Goal: Task Accomplishment & Management: Complete application form

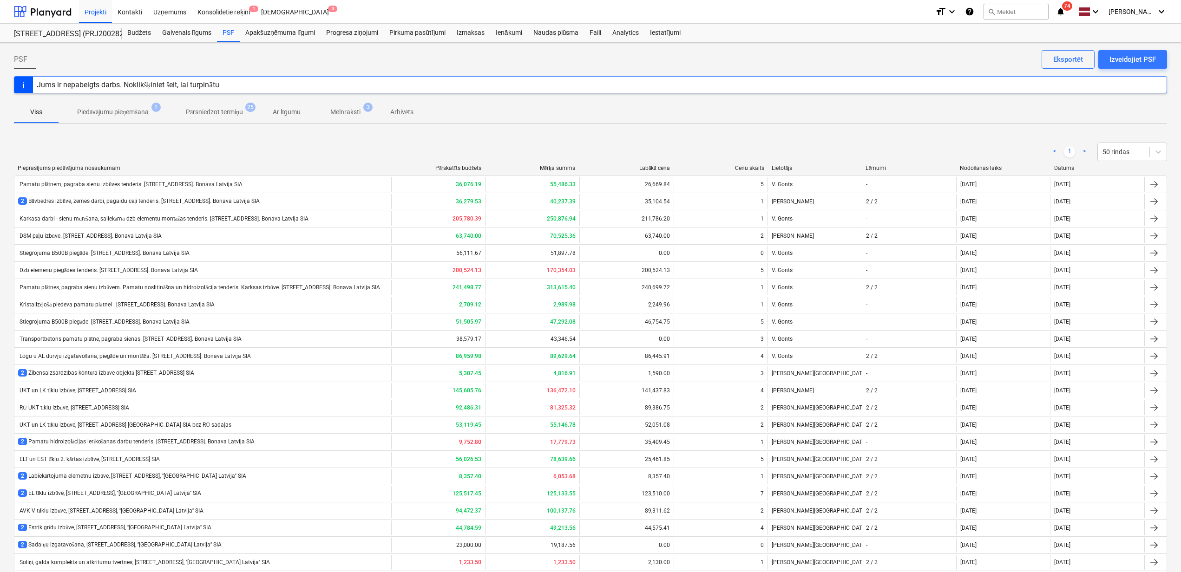
scroll to position [489, 0]
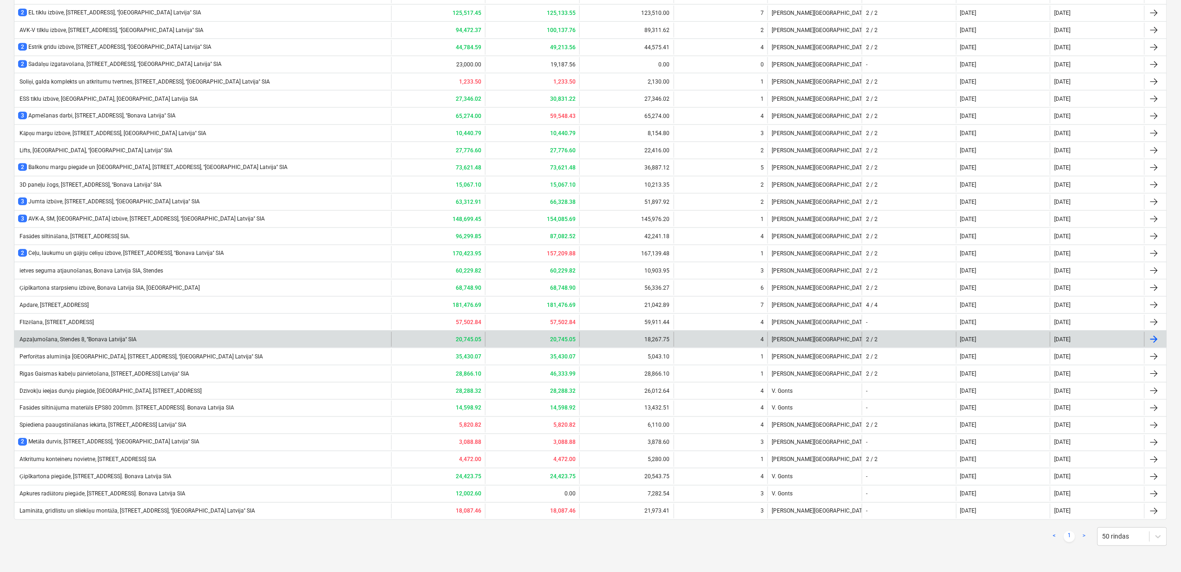
click at [243, 331] on div "Apzaļumošana, Stendes 8, ''Bonava Latvija'' SIA 20,745.05 20,745.05 18,267.75 4…" at bounding box center [590, 339] width 1153 height 17
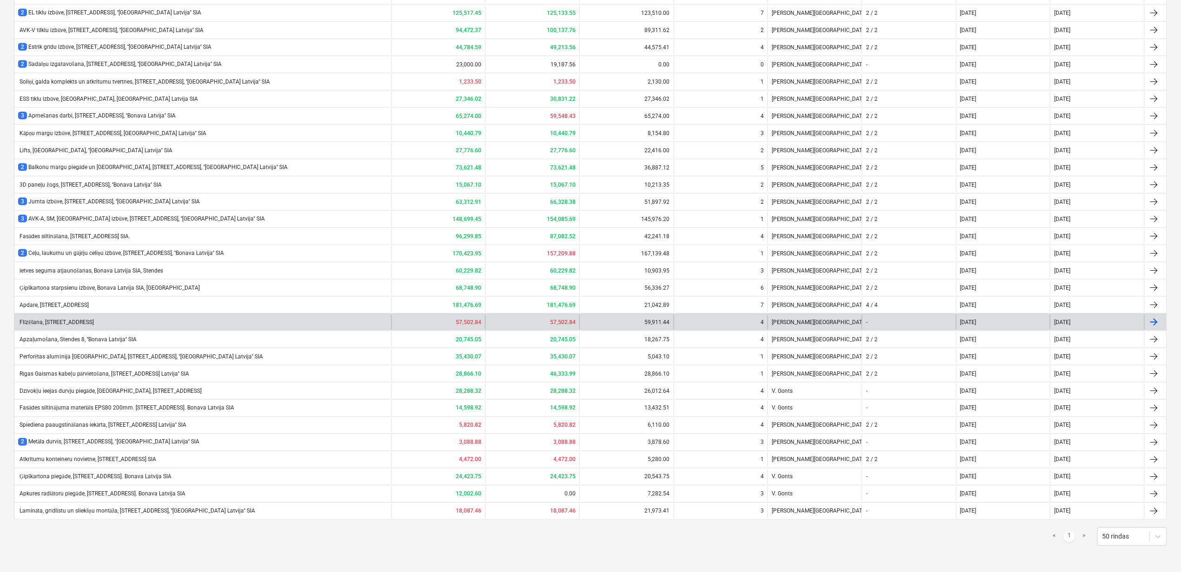
click at [230, 320] on div "Flīzēšana, [STREET_ADDRESS]" at bounding box center [202, 322] width 377 height 15
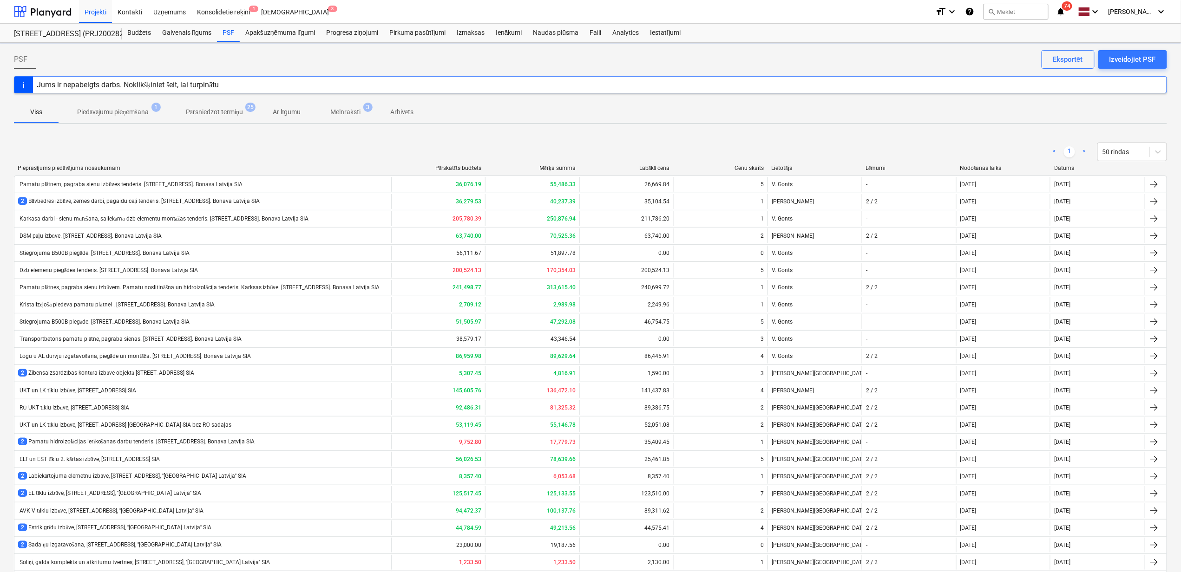
scroll to position [489, 0]
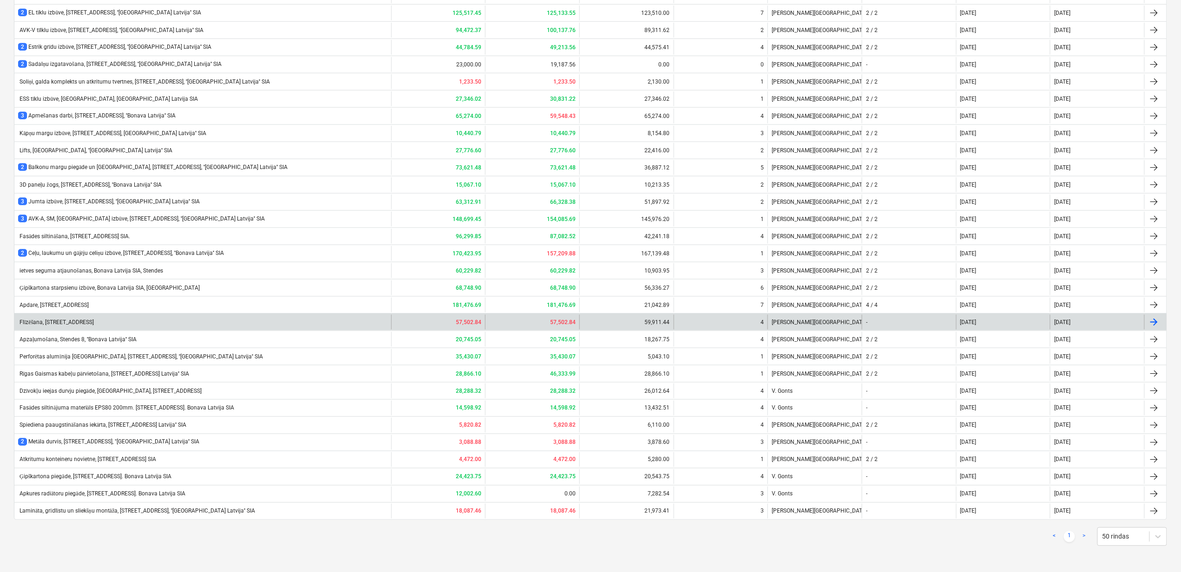
click at [94, 320] on div "Flīzēšana, [STREET_ADDRESS]" at bounding box center [56, 322] width 76 height 7
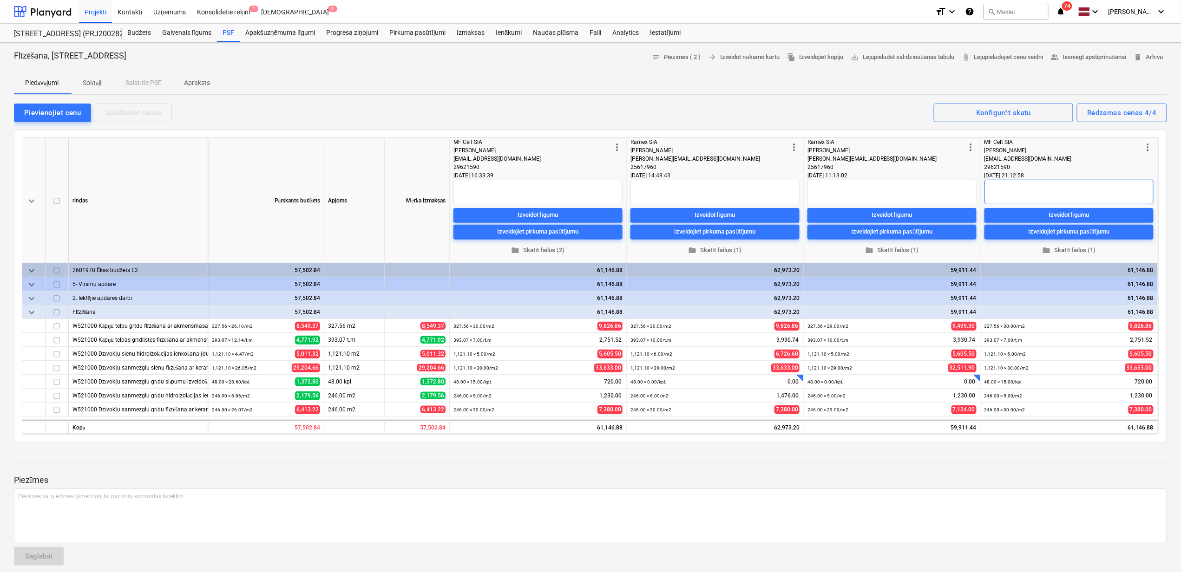
click at [1039, 195] on textarea at bounding box center [1069, 192] width 169 height 25
click at [1083, 472] on div at bounding box center [590, 470] width 1153 height 7
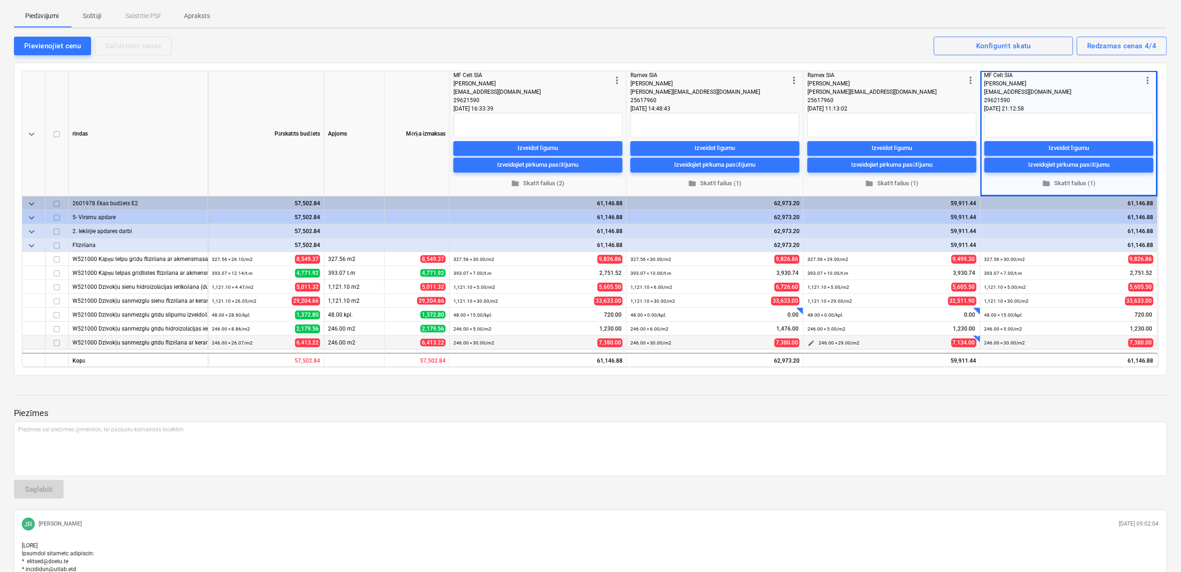
scroll to position [62, 0]
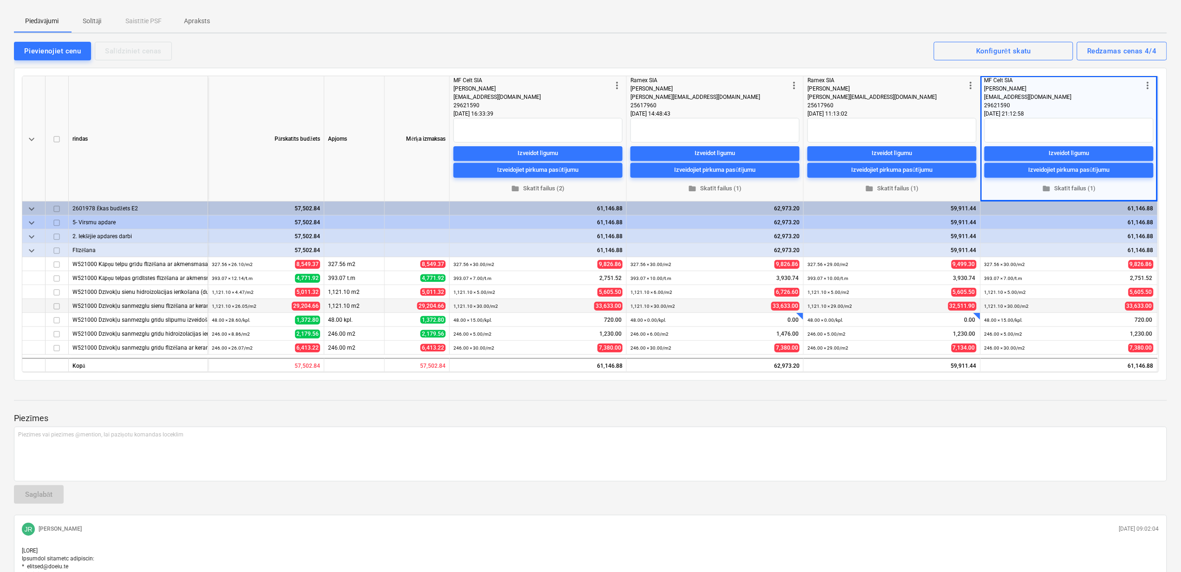
click at [145, 308] on div "W521000 Dzīvokļu sanmezglu sienu flīzēšana ar keramikas flīzēm(darbs)" at bounding box center [137, 305] width 131 height 13
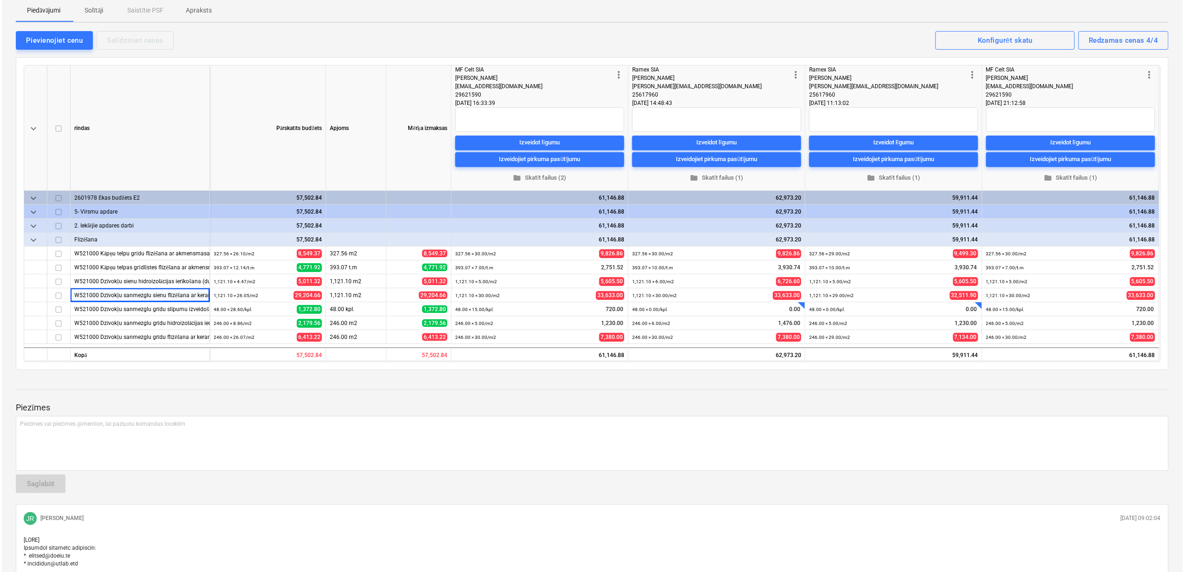
scroll to position [0, 0]
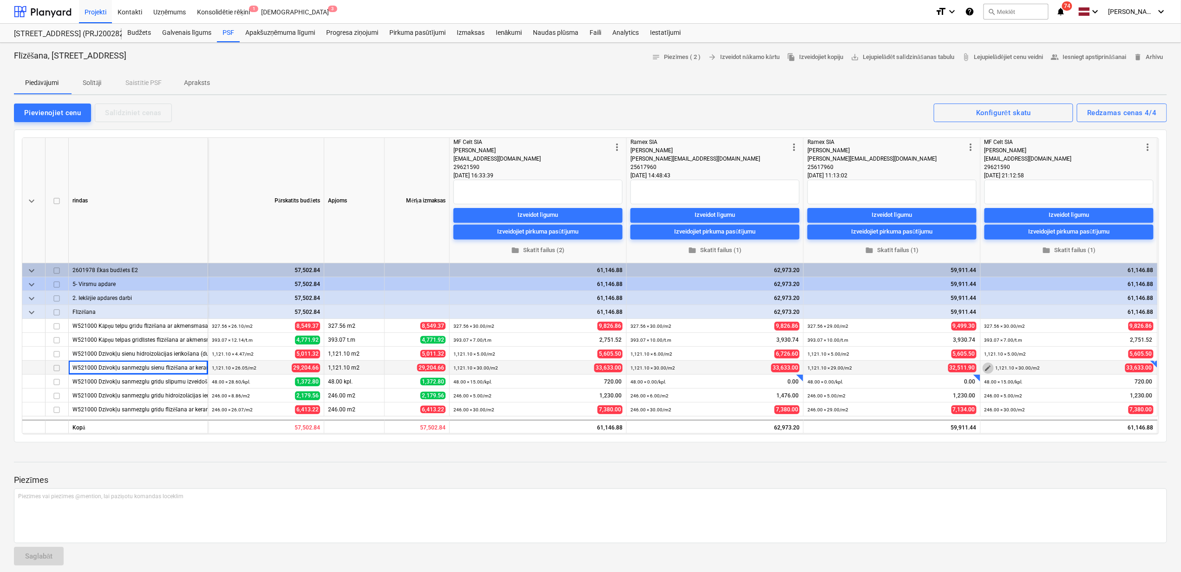
click at [986, 370] on span "edit" at bounding box center [988, 368] width 7 height 7
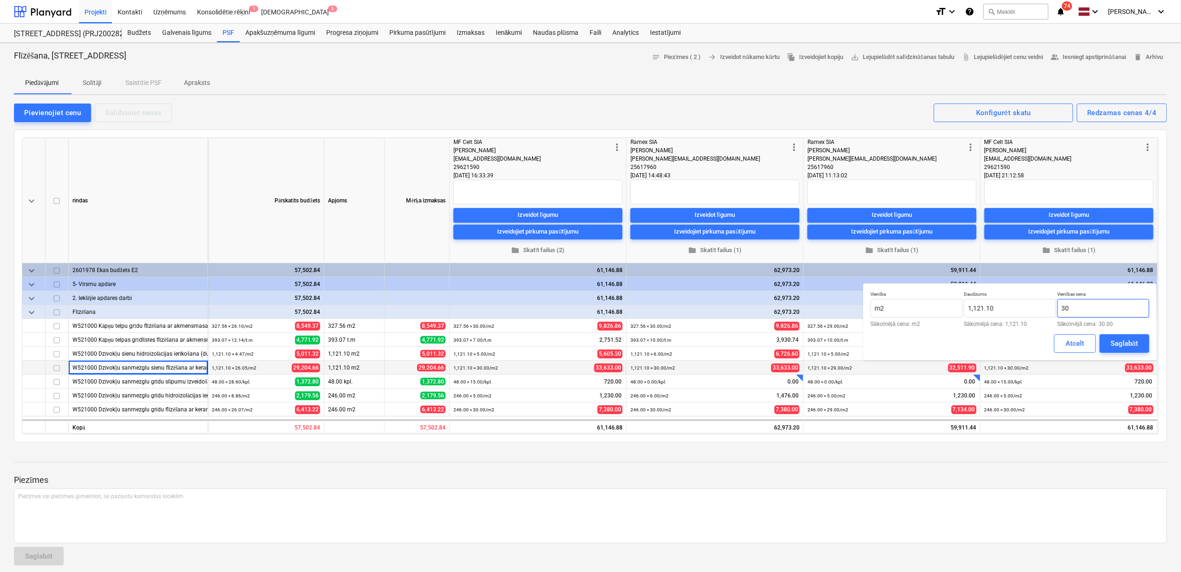
drag, startPoint x: 1081, startPoint y: 308, endPoint x: 1060, endPoint y: 309, distance: 21.0
click at [1060, 309] on input "30" at bounding box center [1103, 308] width 92 height 19
type input "29.10"
click at [1128, 344] on div "Saglabāt" at bounding box center [1124, 344] width 27 height 12
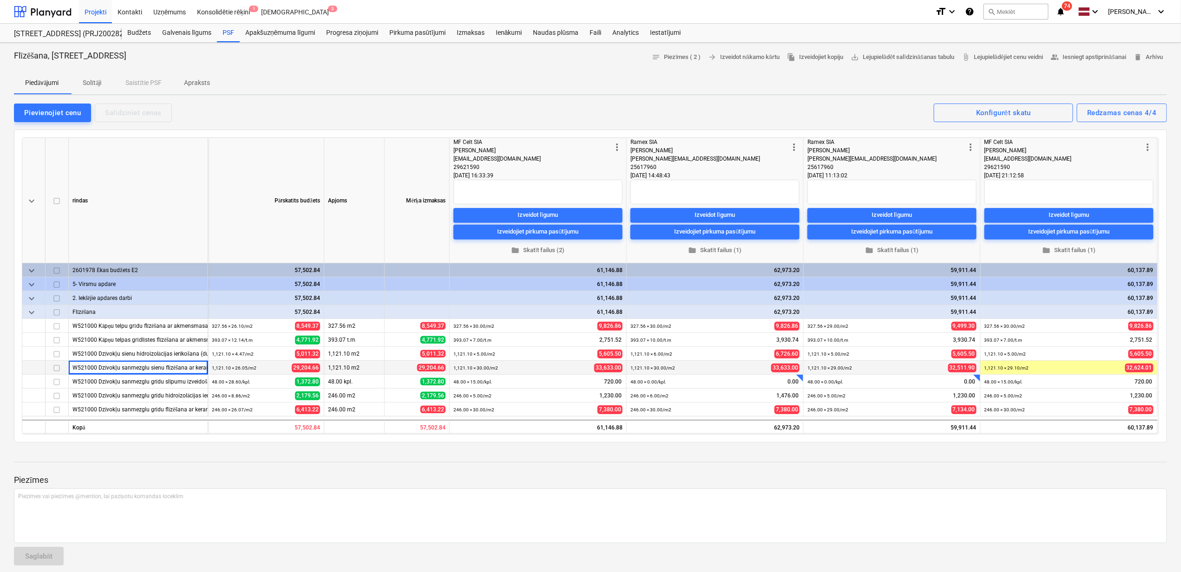
click at [1070, 183] on textarea at bounding box center [1069, 192] width 169 height 25
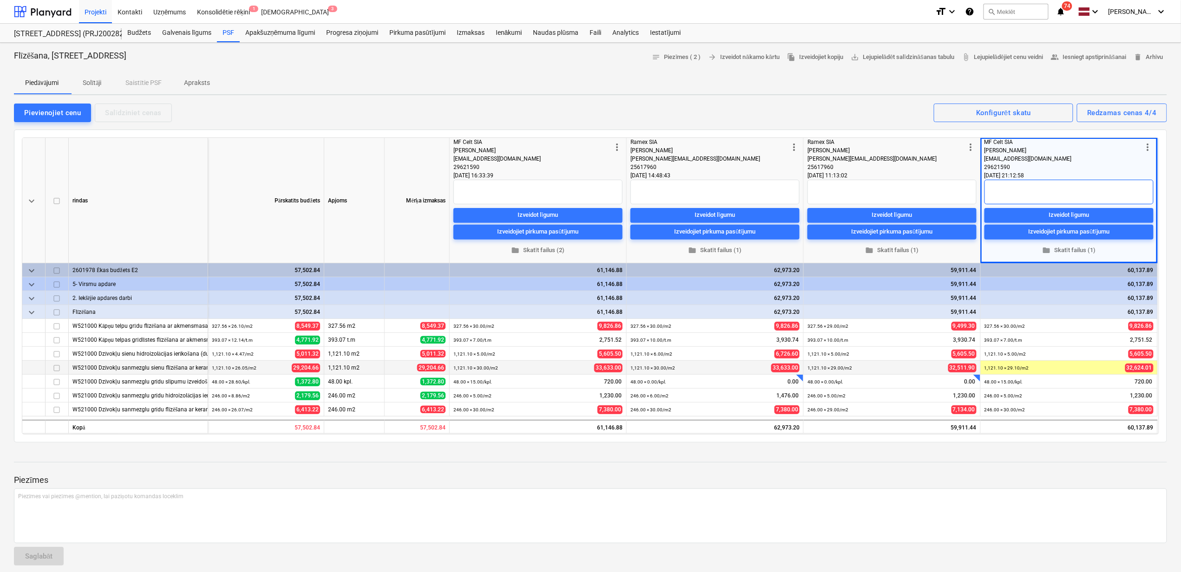
type textarea "x"
type textarea "R"
type textarea "x"
type textarea "Ro"
type textarea "x"
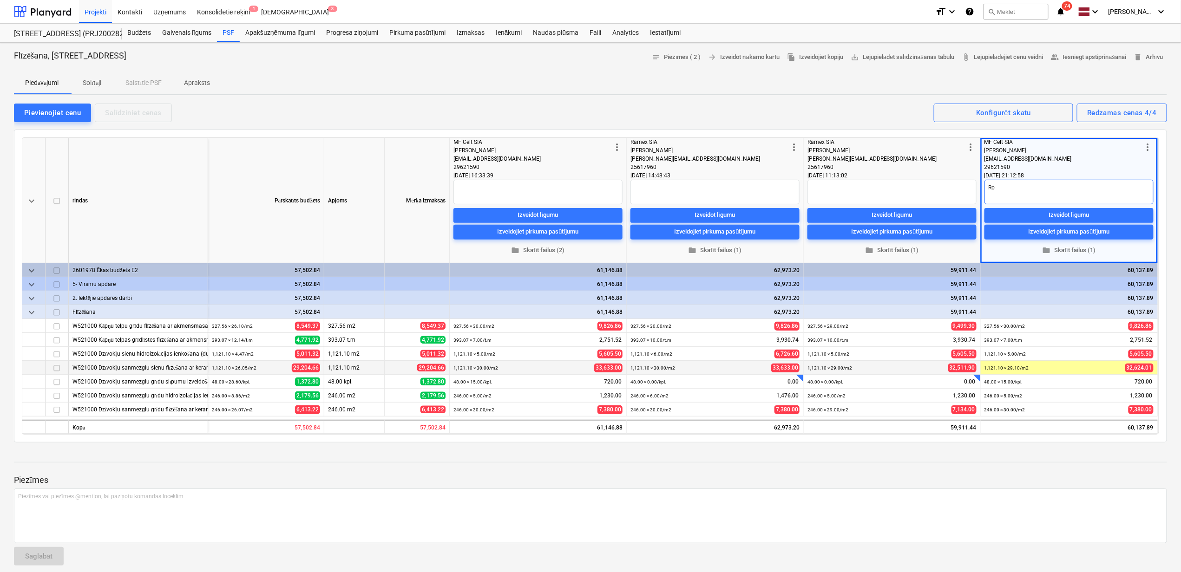
type textarea "Ros"
type textarea "x"
type textarea "Rosi"
type textarea "x"
type textarea "Rosin"
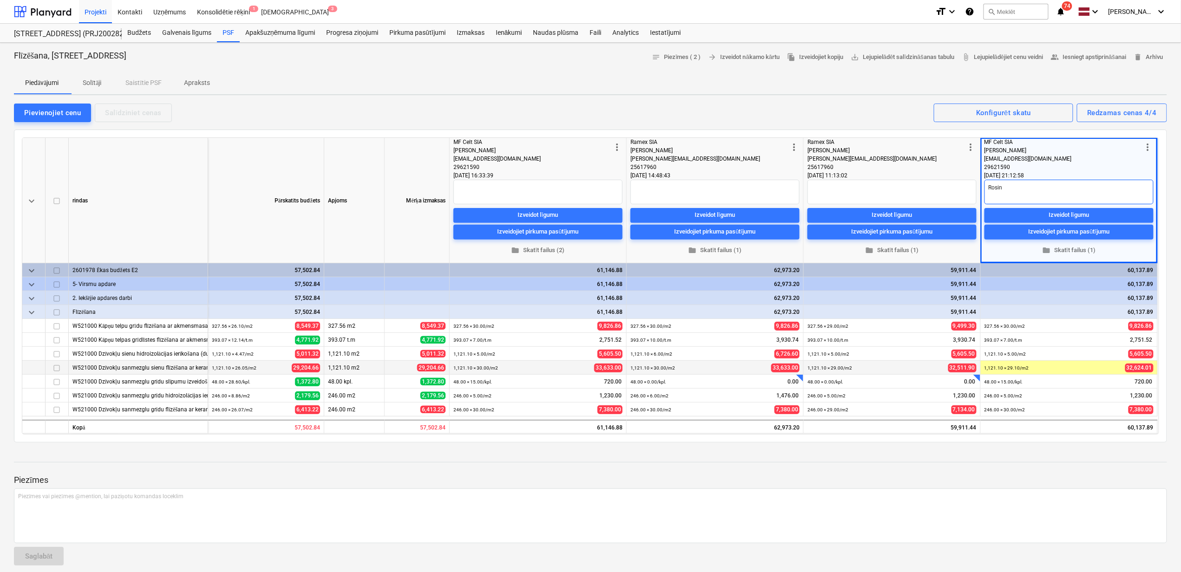
type textarea "x"
type textarea "Rosinu"
type textarea "x"
type textarea "Rosinu"
type textarea "x"
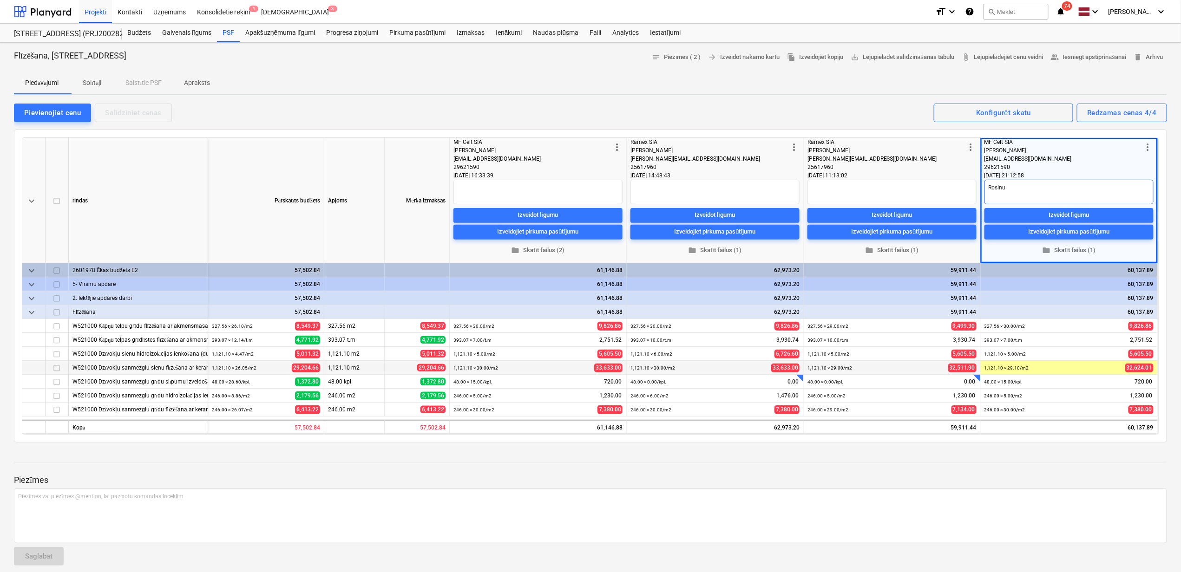
type textarea "Rosinu s"
type textarea "x"
type textarea "Rosinu sl"
type textarea "x"
type textarea "Rosinu slē"
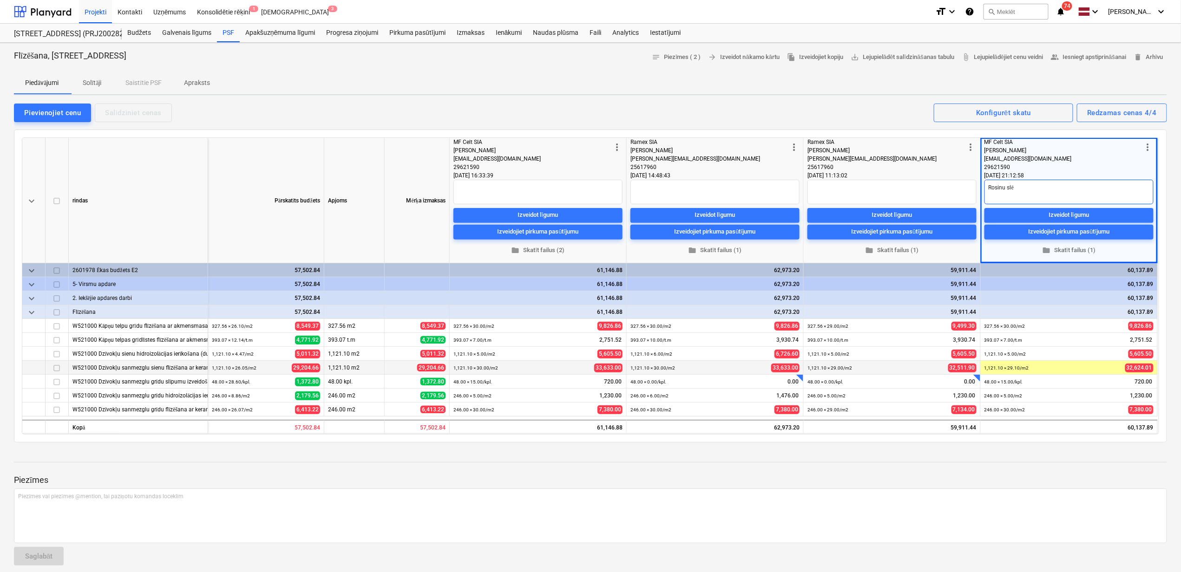
type textarea "x"
type textarea "Rosinu slēg"
type textarea "x"
type textarea "Rosinu slēgt"
type textarea "x"
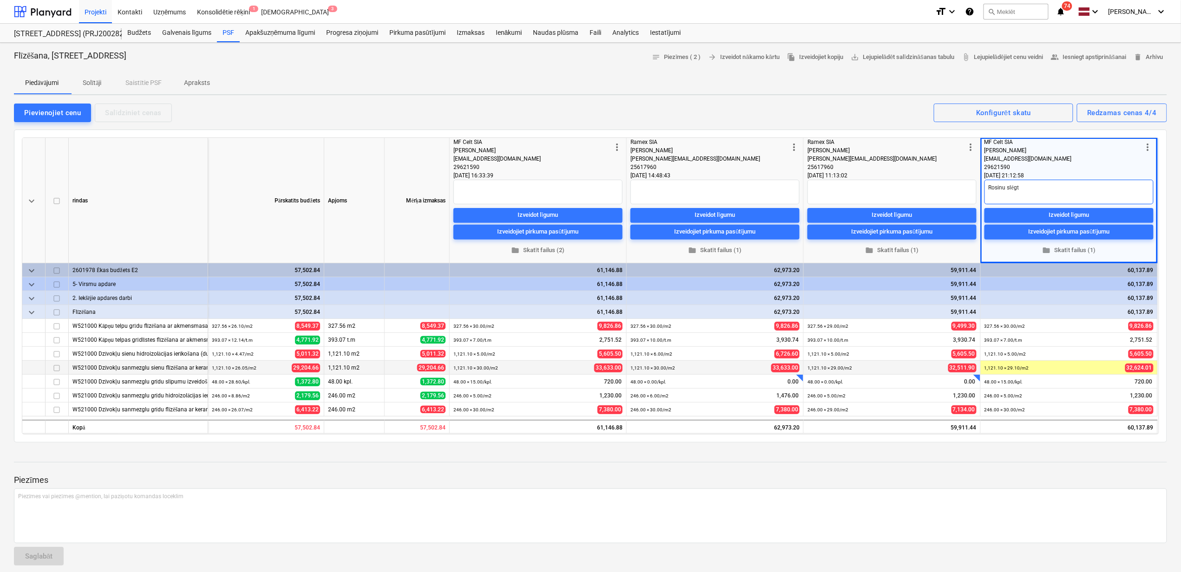
type textarea "Rosinu slēgt"
type textarea "x"
type textarea "Rosinu slēgt l"
type textarea "x"
type textarea "Rosinu slēgt lī"
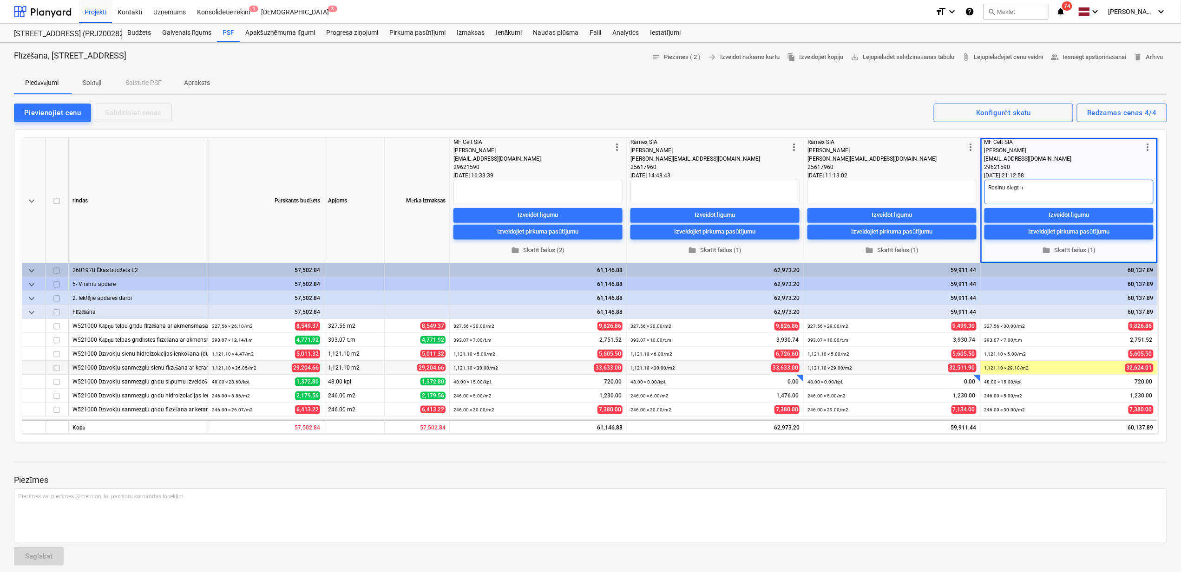
type textarea "x"
type textarea "Rosinu slēgt līg"
type textarea "x"
type textarea "Rosinu slēgt līgu"
type textarea "x"
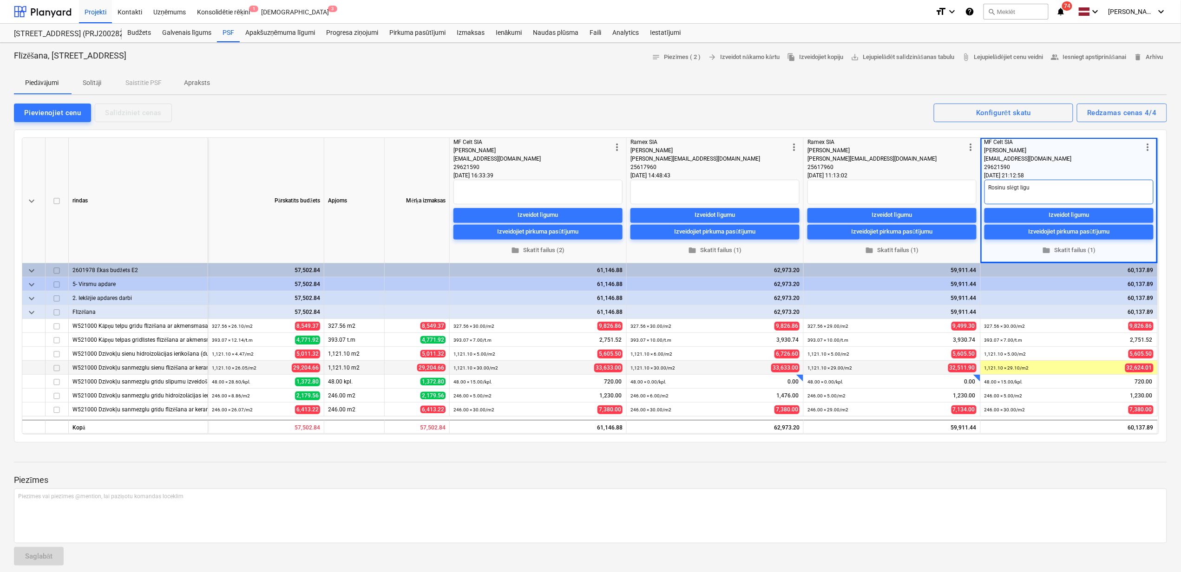
type textarea "Rosinu slēgt līgum"
type textarea "x"
type textarea "Rosinu slēgt līgumu"
type textarea "x"
type textarea "Rosinu slēgt līgumu."
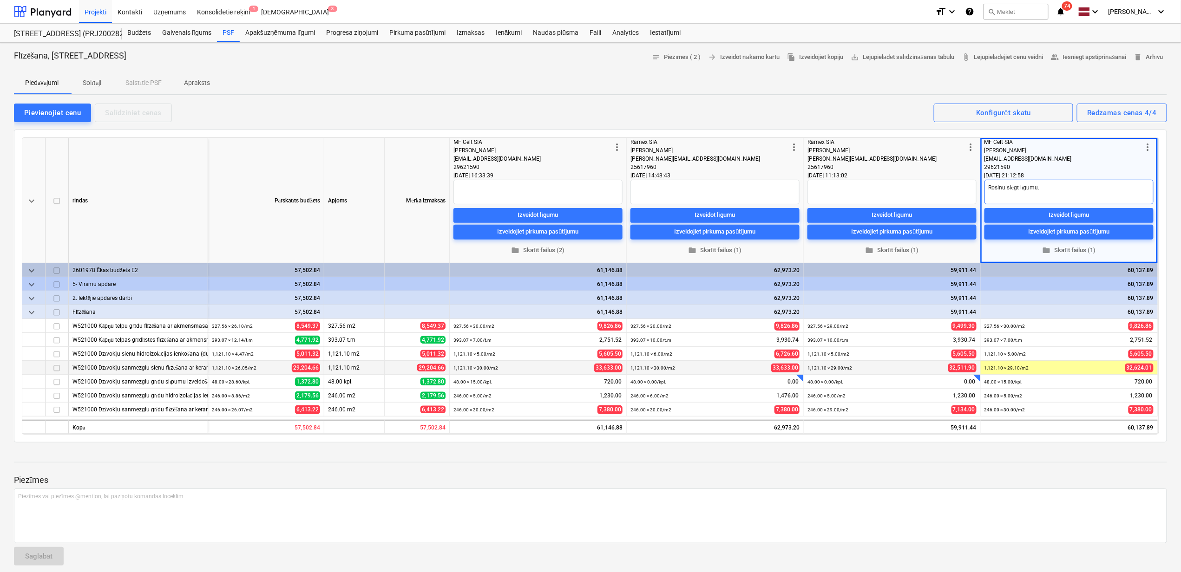
type textarea "x"
type textarea "Rosinu slēgt līgumu."
type textarea "x"
type textarea "Rosinu slēgt līgumu. P"
type textarea "x"
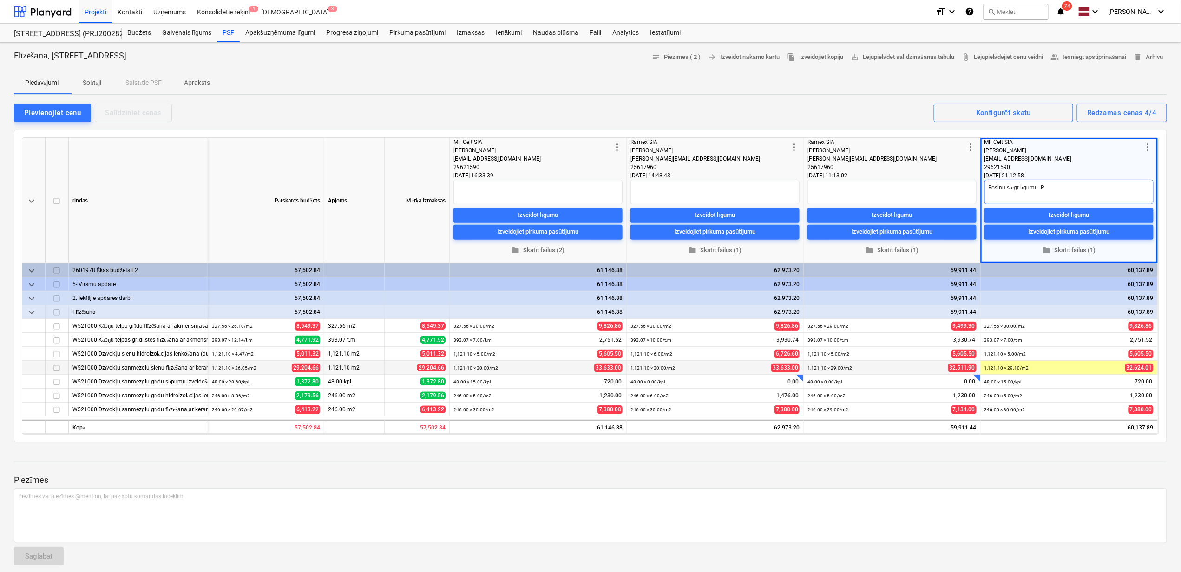
type textarea "Rosinu slēgt līgumu. Pē"
type textarea "x"
type textarea "Rosinu slēgt līgumu. Pēc"
type textarea "x"
type textarea "Rosinu slēgt līgumu. Pēc"
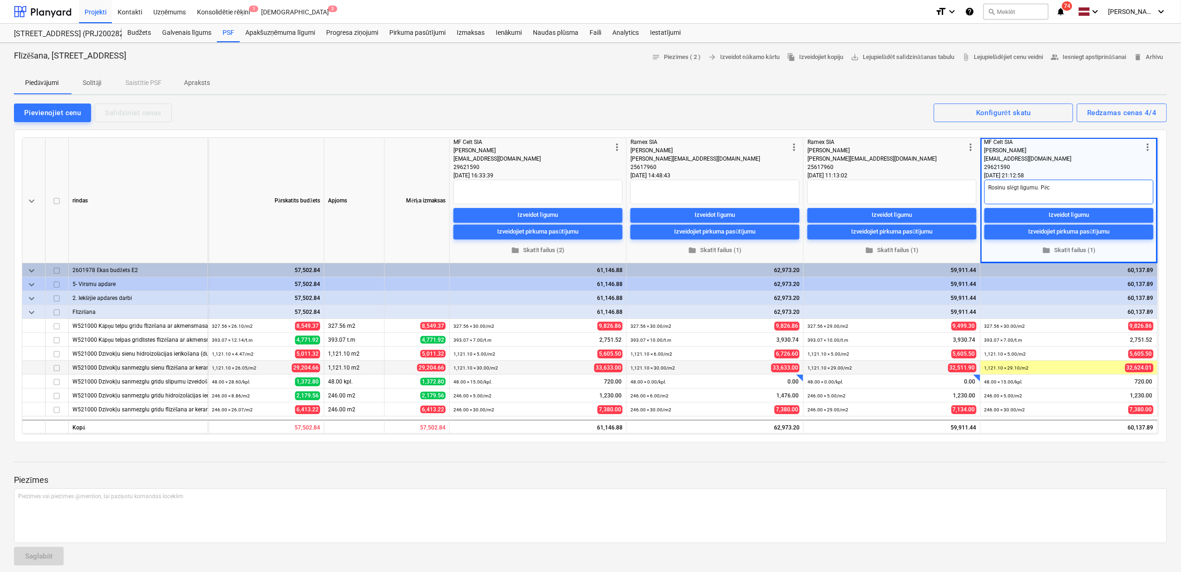
type textarea "x"
type textarea "Rosinu slēgt līgumu. Pēc a"
type textarea "x"
type textarea "Rosinu slēgt līgumu. Pēc at"
type textarea "x"
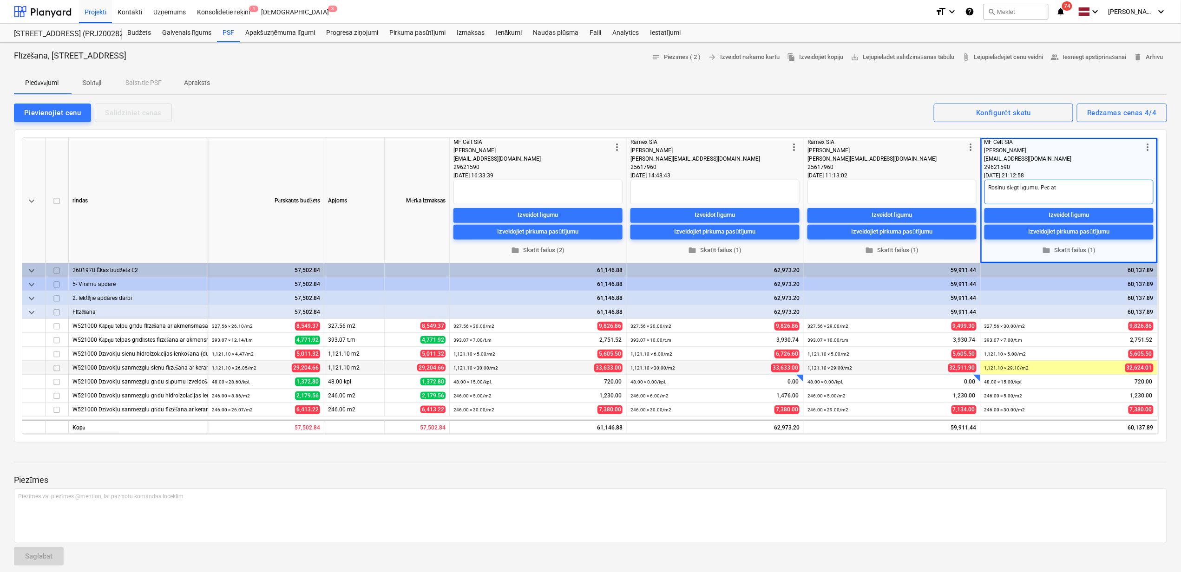
type textarea "Rosinu slēgt līgumu. Pēc ats"
type textarea "x"
type textarea "Rosinu slēgt līgumu. Pēc atsa"
type textarea "x"
type textarea "Rosinu slēgt līgumu. Pēc atsau"
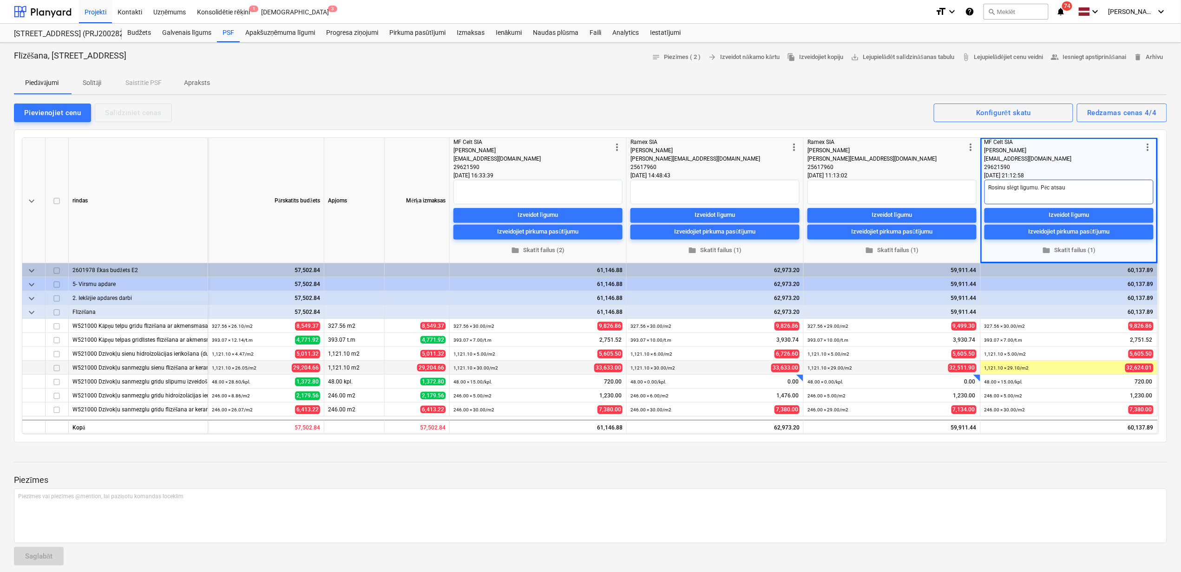
type textarea "x"
type textarea "Rosinu slēgt līgumu. Pēc atsauk"
type textarea "x"
type textarea "Rosinu slēgt līgumu. Pēc atsauks"
type textarea "x"
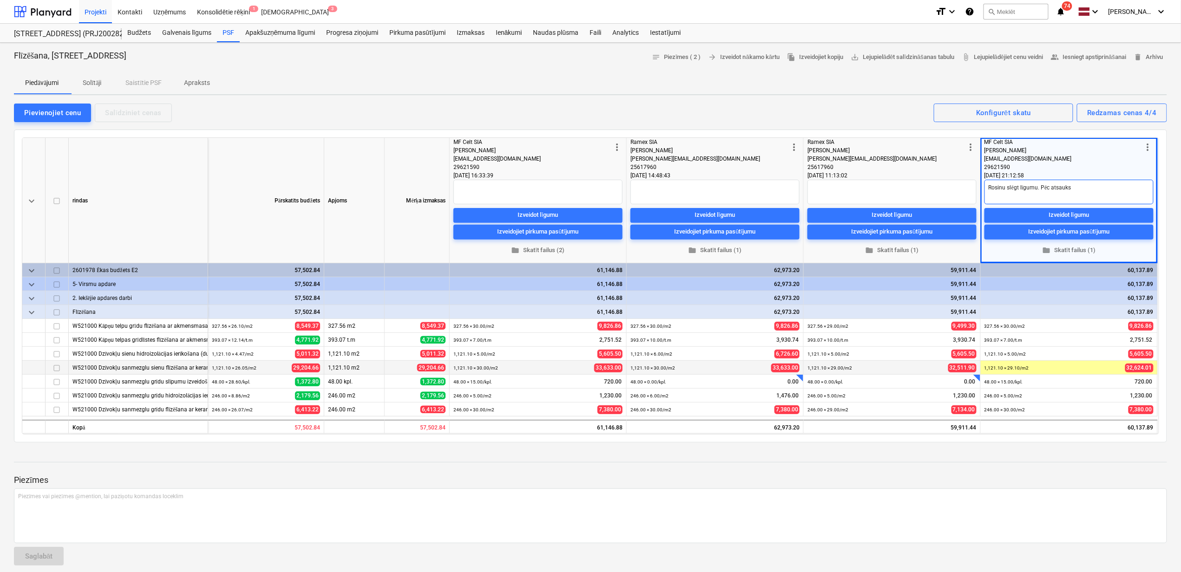
type textarea "Rosinu slēgt līgumu. Pēc atsauksņ"
type textarea "x"
type textarea "Rosinu slēgt līgumu. Pēc atsauks"
type textarea "x"
type textarea "Rosinu slēgt līgumu. Pēc atsauksm"
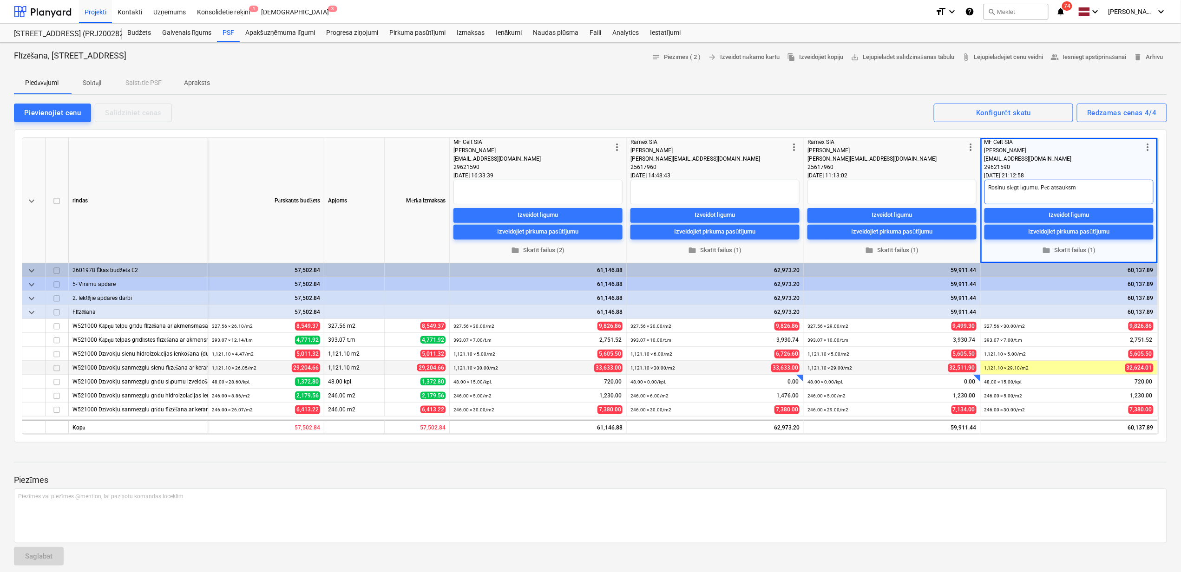
type textarea "x"
type textarea "Rosinu slēgt līgumu. Pēc atsauksmē"
type textarea "x"
type textarea "Rosinu slēgt līgumu. Pēc atsauksmēm"
type textarea "x"
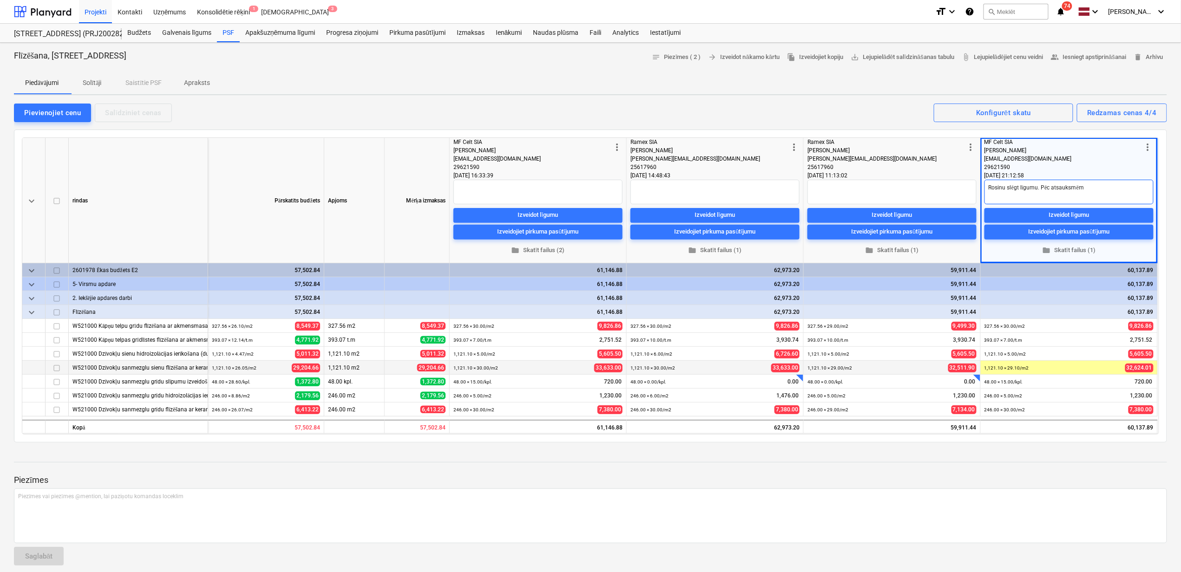
type textarea "Rosinu slēgt līgumu. Pēc atsauksmēm"
type textarea "x"
type textarea "Rosinu slēgt līgumu. Pēc atsauksmēm š"
type textarea "x"
type textarea "Rosinu slēgt līgumu. Pēc atsauksmēm ši"
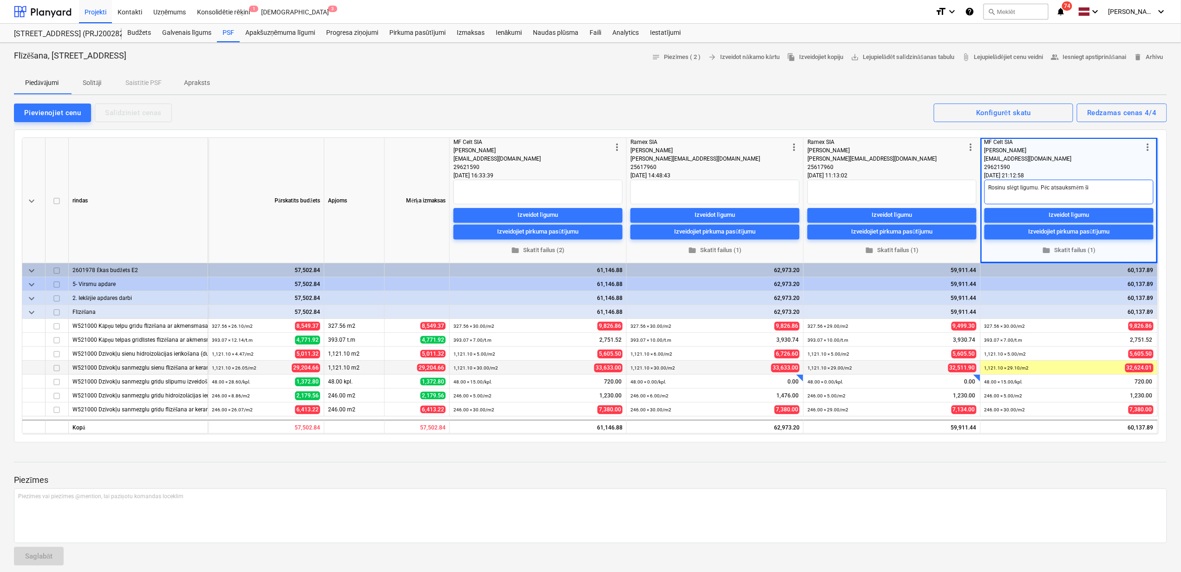
type textarea "x"
type textarea "Rosinu slēgt līgumu. Pēc atsauksmēm šis"
type textarea "x"
type textarea "Rosinu slēgt līgumu. Pēc atsauksmēm šis"
type textarea "x"
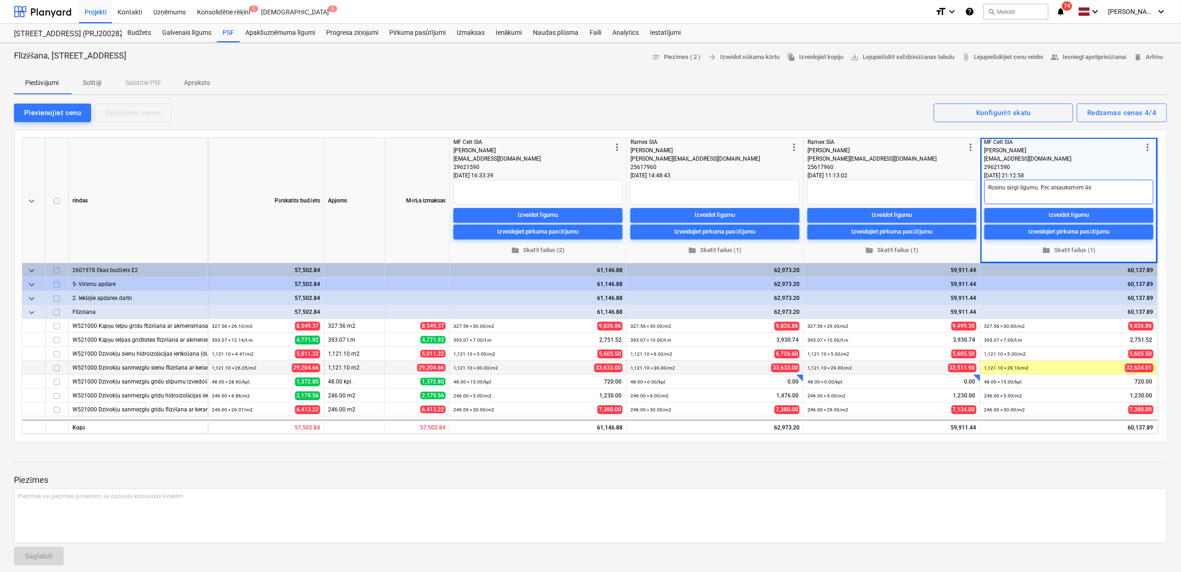
type textarea "Rosinu slēgt līgumu. Pēc atsauksmēm šis i"
type textarea "x"
type textarea "Rosinu slēgt līgumu. Pēc atsauksmēm šis ir"
type textarea "x"
type textarea "Rosinu slēgt līgumu. Pēc atsauksmēm šis ir"
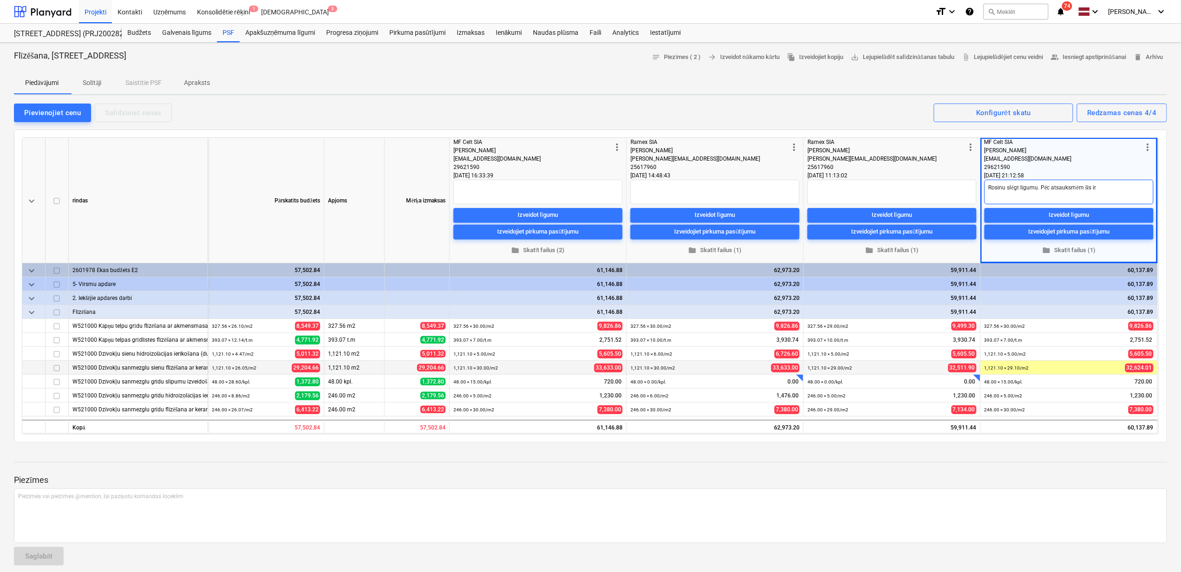
type textarea "x"
type textarea "Rosinu slēgt līgumu. Pēc atsauksmēm šis ir i"
type textarea "x"
type textarea "Rosinu slēgt līgumu. Pēc atsauksmēm šis ir ie"
type textarea "x"
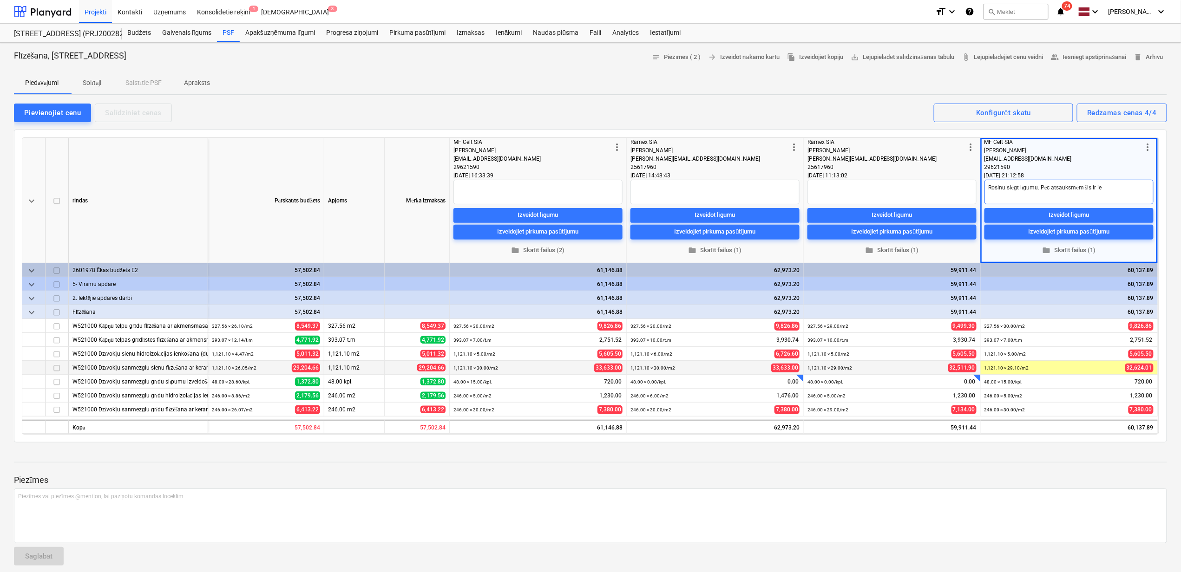
type textarea "Rosinu slēgt līgumu. Pēc atsauksmēm šis ir iev"
type textarea "x"
type textarea "Rosinu slēgt līgumu. Pēc atsauksmēm šis ir ievē"
type textarea "x"
type textarea "Rosinu slēgt līgumu. Pēc atsauksmēm šis ir ievēr"
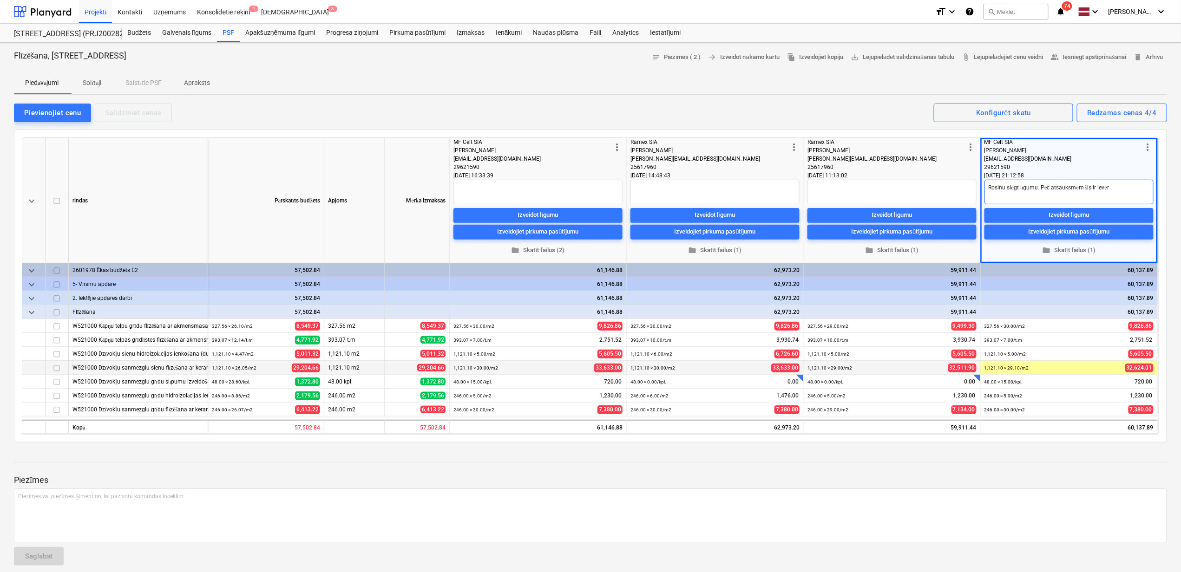
type textarea "x"
type textarea "Rosinu slēgt līgumu. Pēc atsauksmēm šis ir ievē"
type textarea "x"
type textarea "Rosinu slēgt līgumu. Pēc atsauksmēm šis ir iev"
type textarea "x"
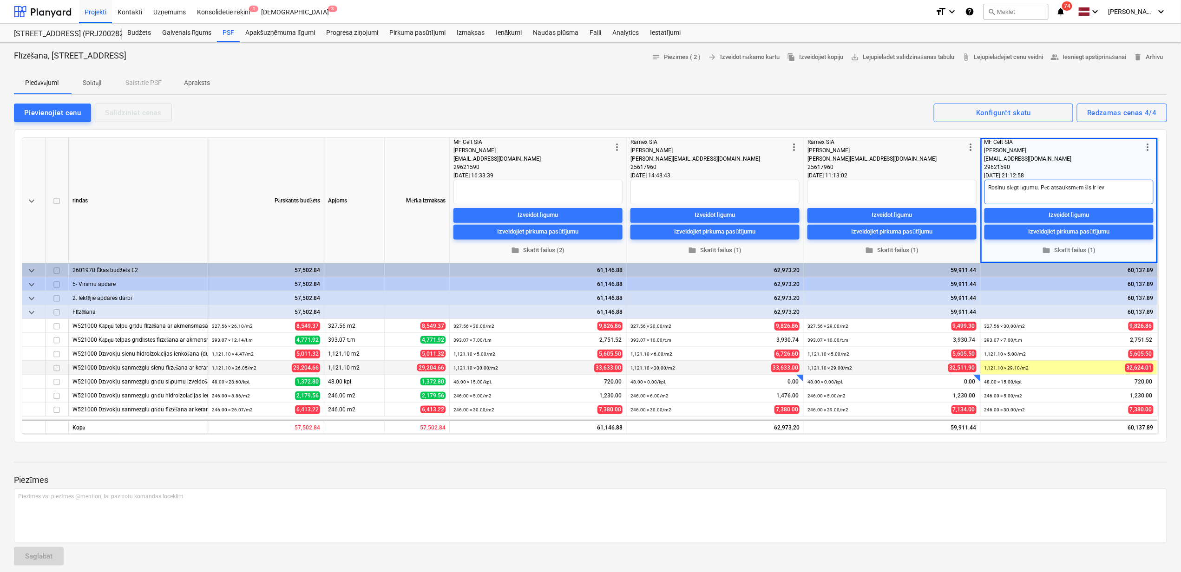
type textarea "Rosinu slēgt līgumu. Pēc atsauksmēm šis ir ie"
type textarea "x"
type textarea "Rosinu slēgt līgumu. Pēc atsauksmēm šis ir i"
type textarea "x"
type textarea "Rosinu slēgt līgumu. Pēc atsauksmēm šis ir"
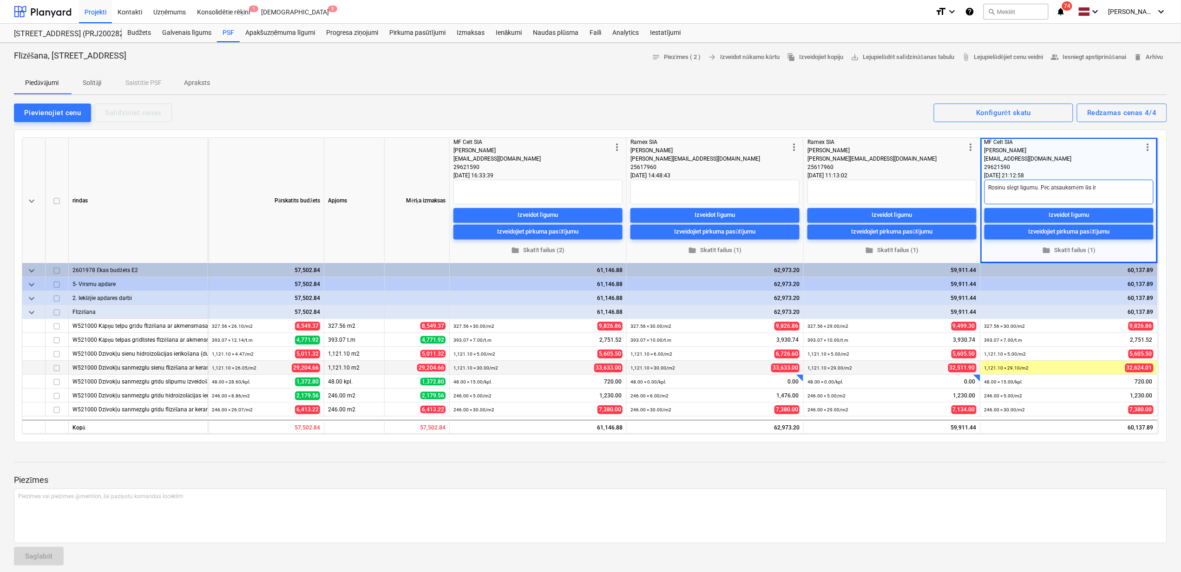
type textarea "x"
type textarea "Rosinu slēgt līgumu. Pēc atsauksmēm šis ir"
type textarea "x"
type textarea "Rosinu slēgt līgumu. Pēc atsauksmēm šis i"
type textarea "x"
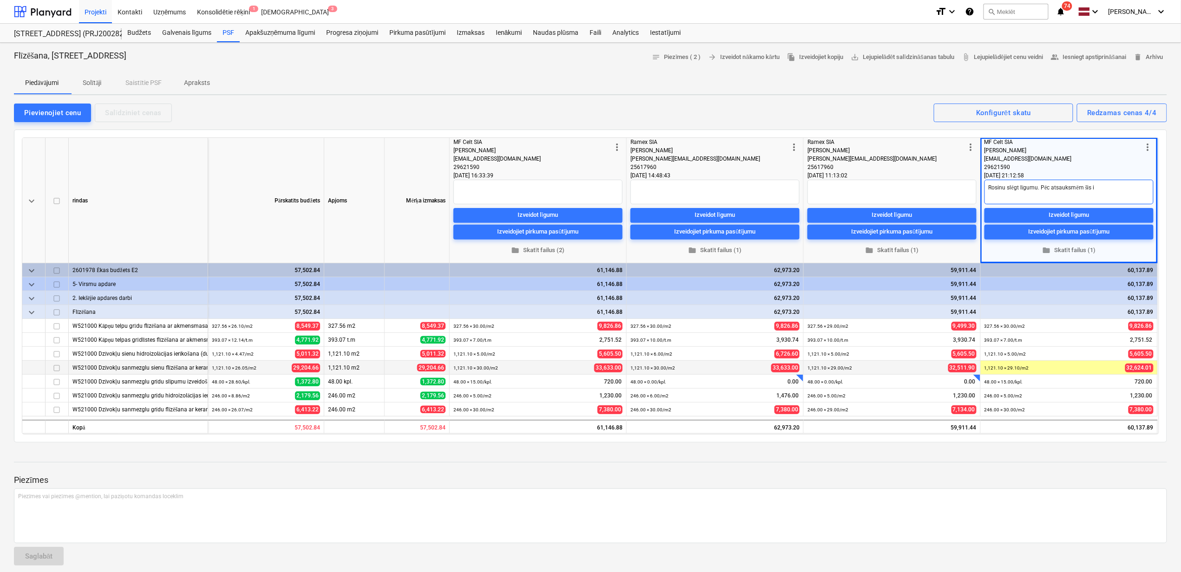
type textarea "Rosinu slēgt līgumu. Pēc atsauksmēm šis"
type textarea "x"
type textarea "Rosinu slēgt līgumu. Pēc atsauksmēm šis"
type textarea "x"
type textarea "Rosinu slēgt līgumu. Pēc atsauksmēm ši"
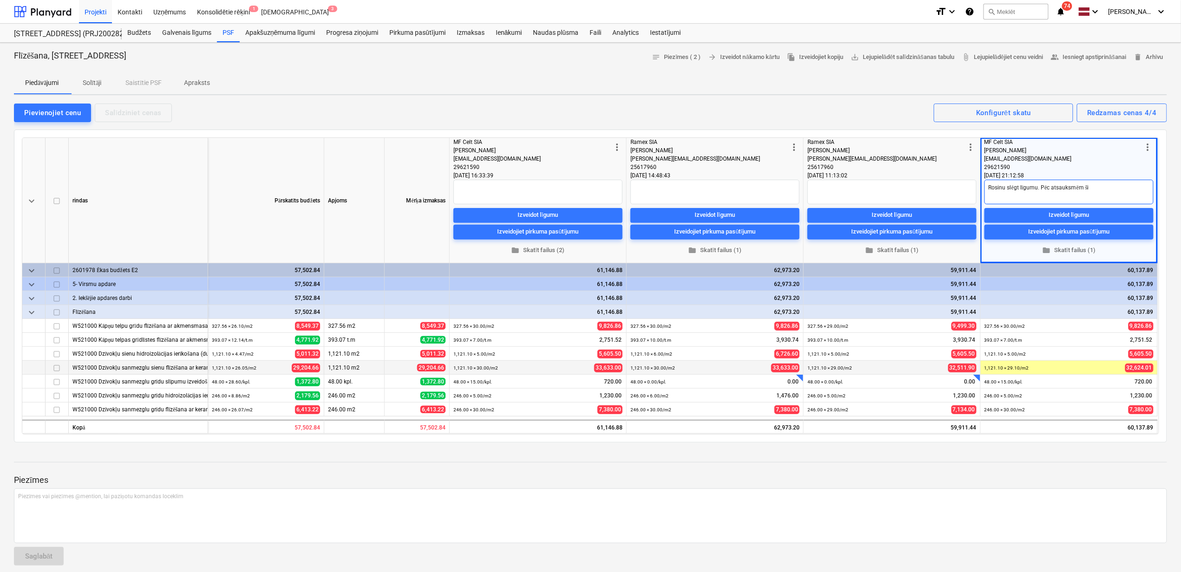
type textarea "x"
type textarea "Rosinu slēgt līgumu. Pēc atsauksmēm š"
type textarea "x"
type textarea "Rosinu slēgt līgumu. Pēc atsauksmēm"
type textarea "x"
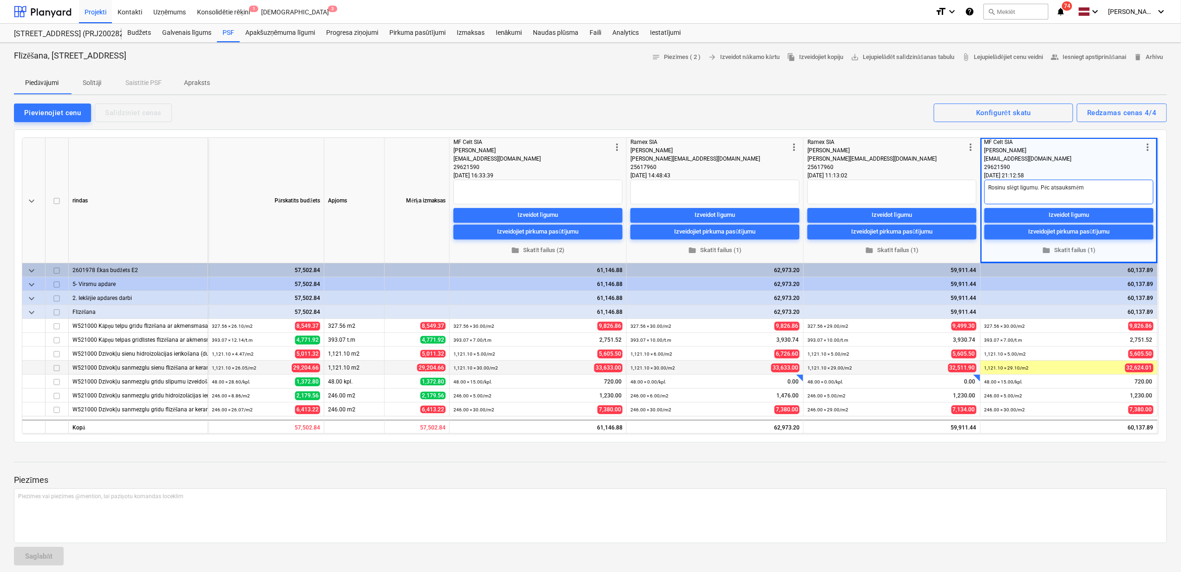
type textarea "Rosinu slēgt līgumu. Pēc atsauksmēm i"
type textarea "x"
type textarea "Rosinu slēgt līgumu. Pēc atsauksmēm ie"
type textarea "x"
type textarea "Rosinu slēgt līgumu. Pēc atsauksmēm iev"
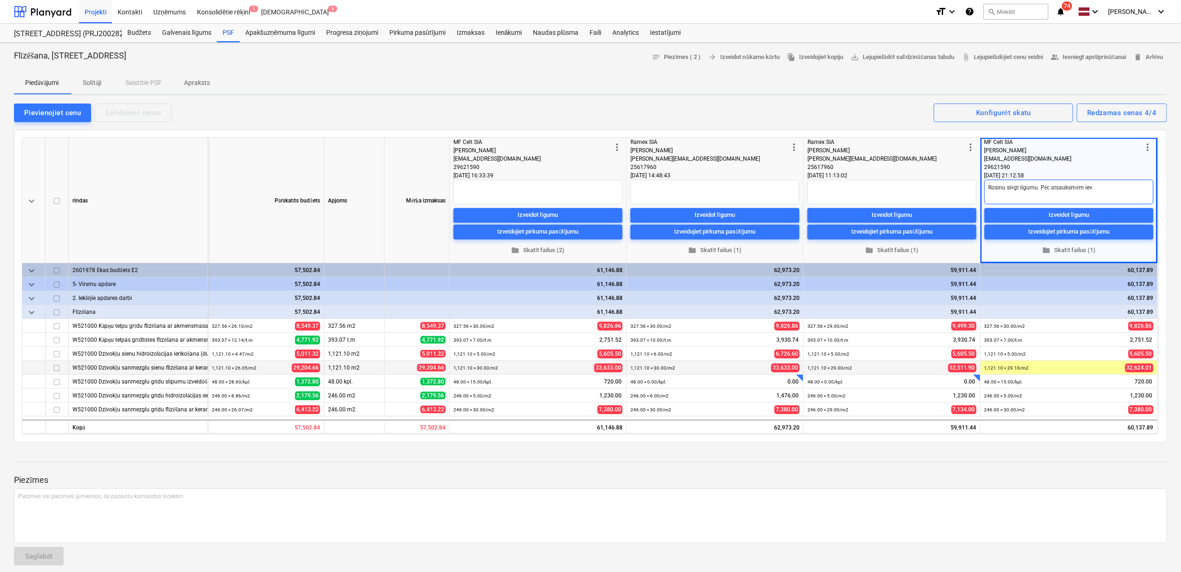
type textarea "x"
type textarea "Rosinu slēgt līgumu. Pēc atsauksmēm ievē"
type textarea "x"
type textarea "Rosinu slēgt līgumu. Pēc atsauksmēm ievēr"
type textarea "x"
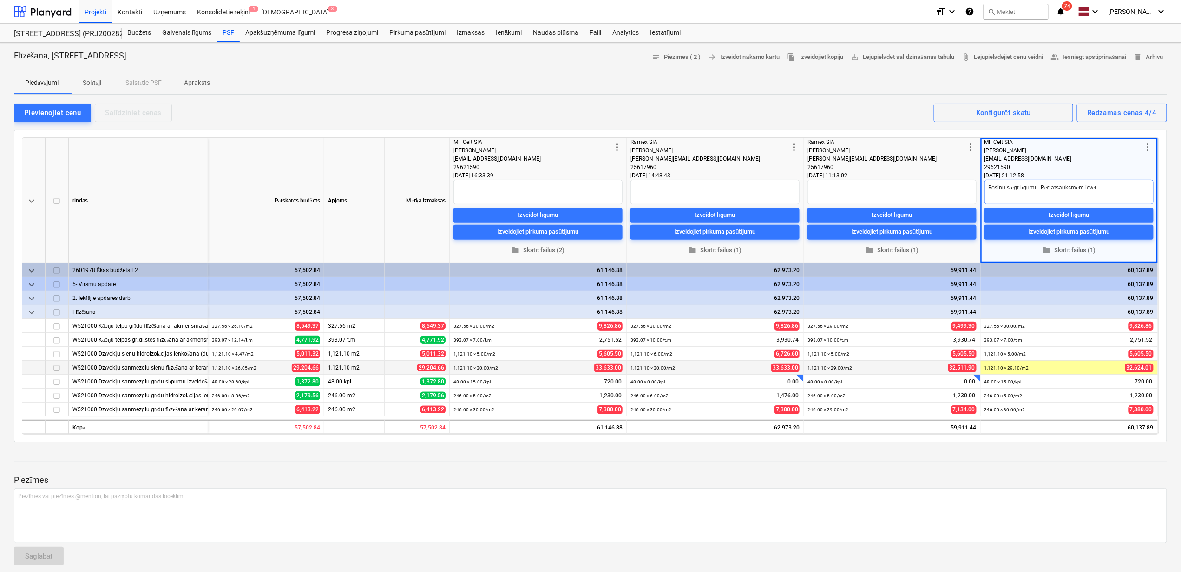
type textarea "Rosinu slēgt līgumu. Pēc atsauksmēm ievēro"
type textarea "x"
type textarea "Rosinu slēgt līgumu. Pēc atsauksmēm ievēroj"
type textarea "x"
type textarea "Rosinu slēgt līgumu. Pēc atsauksmēm ievēroja"
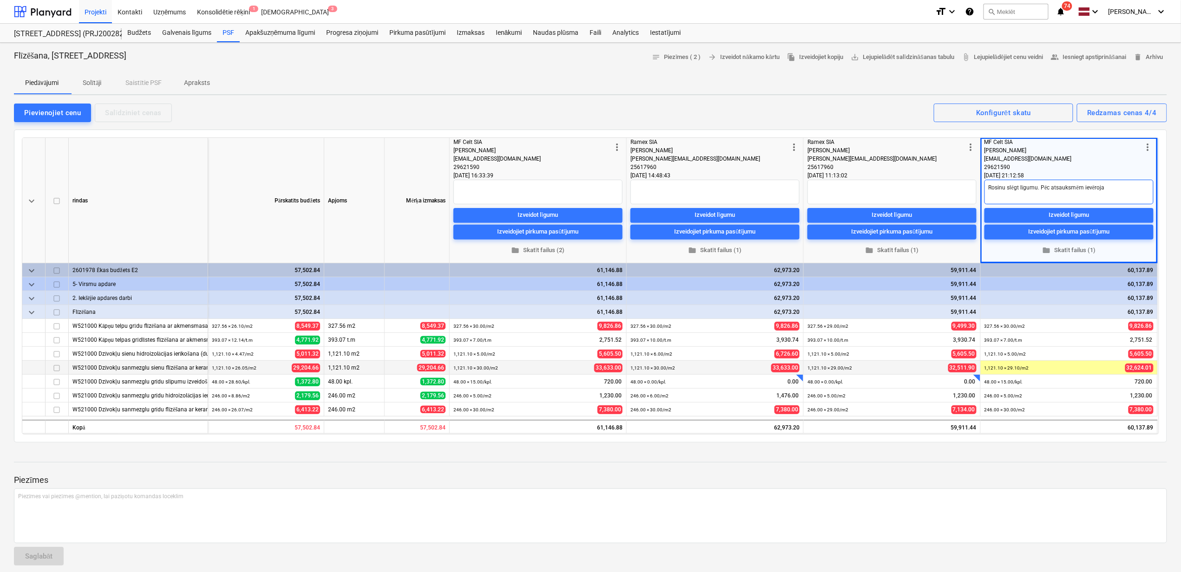
type textarea "x"
type textarea "Rosinu slēgt līgumu. Pēc atsauksmēm ievērojam"
type textarea "x"
type textarea "Rosinu slēgt līgumu. Pēc atsauksmēm ievērojami"
type textarea "x"
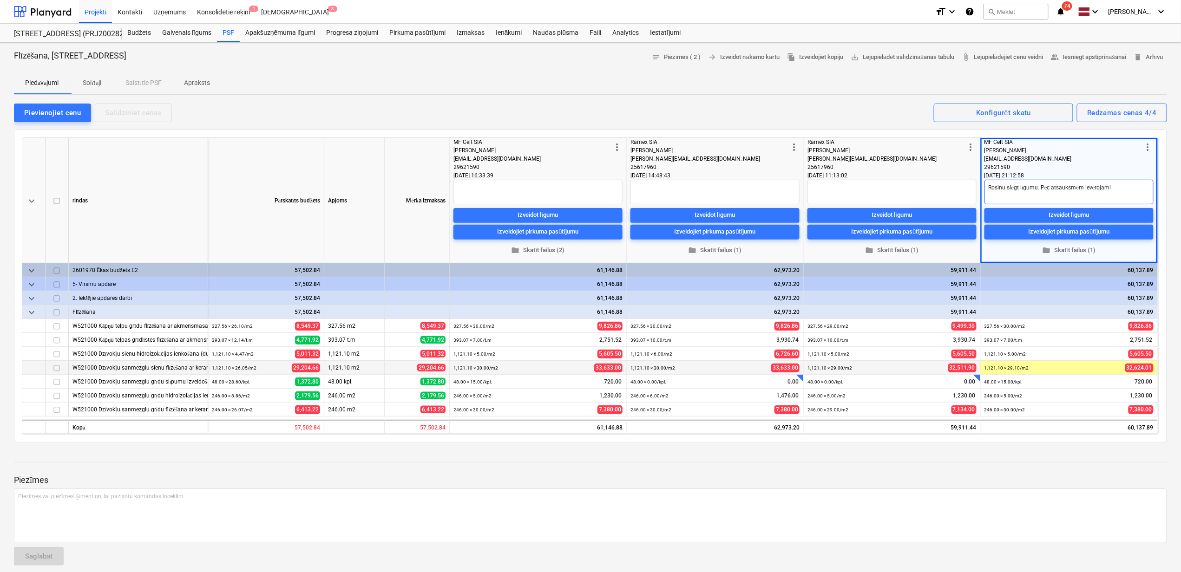
type textarea "Rosinu slēgt līgumu. Pēc atsauksmēm ievērojami"
type textarea "x"
type textarea "Rosinu slēgt līgumu. Pēc atsauksmēm ievērojami l"
type textarea "x"
type textarea "Rosinu slēgt līgumu. Pēc atsauksmēm ievērojami la"
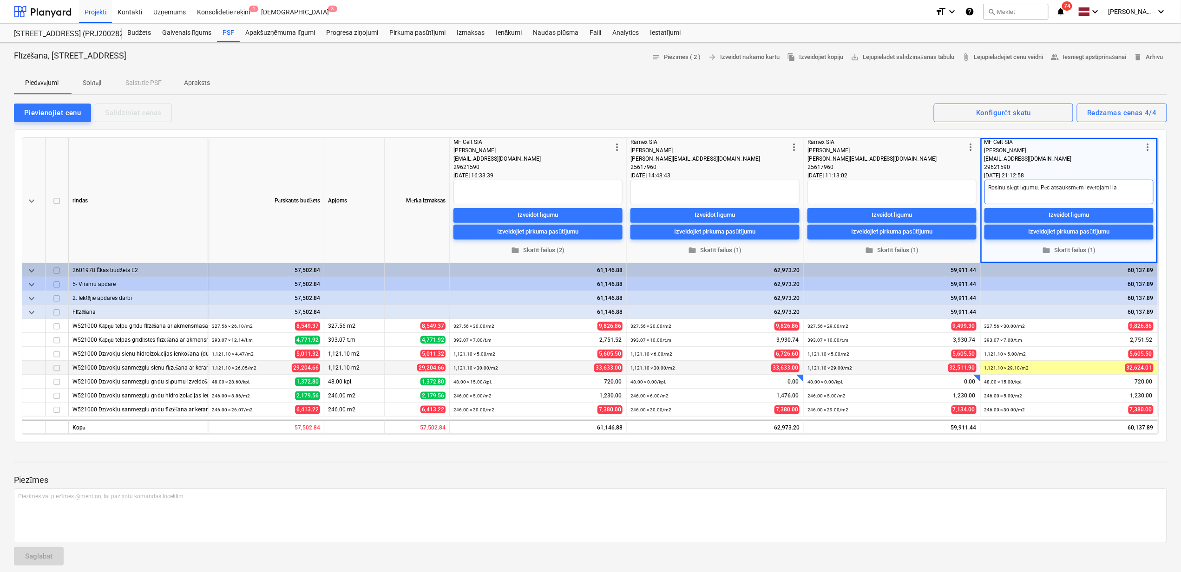
type textarea "x"
type textarea "Rosinu slēgt līgumu. Pēc atsauksmēm ievērojami lab"
type textarea "x"
type textarea "Rosinu slēgt līgumu. Pēc atsauksmēm ievērojami labā"
type textarea "x"
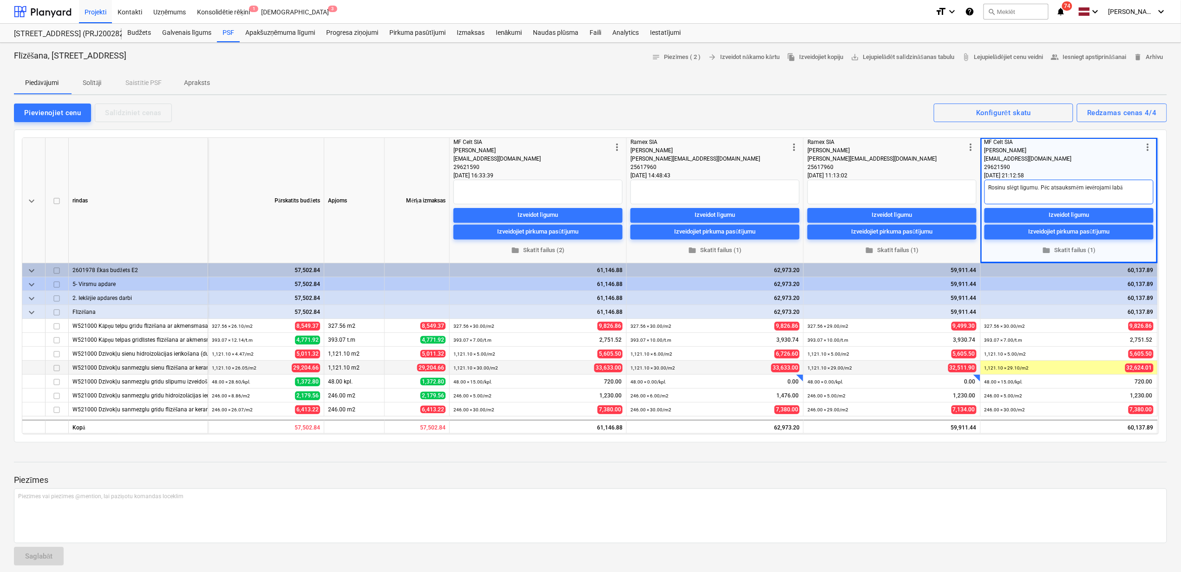
type textarea "Rosinu slēgt līgumu. Pēc atsauksmēm ievērojami labāk"
type textarea "x"
type textarea "Rosinu slēgt līgumu. Pēc atsauksmēm ievērojami labāki"
type textarea "x"
type textarea "Rosinu slēgt līgumu. Pēc atsauksmēm ievērojami labāki"
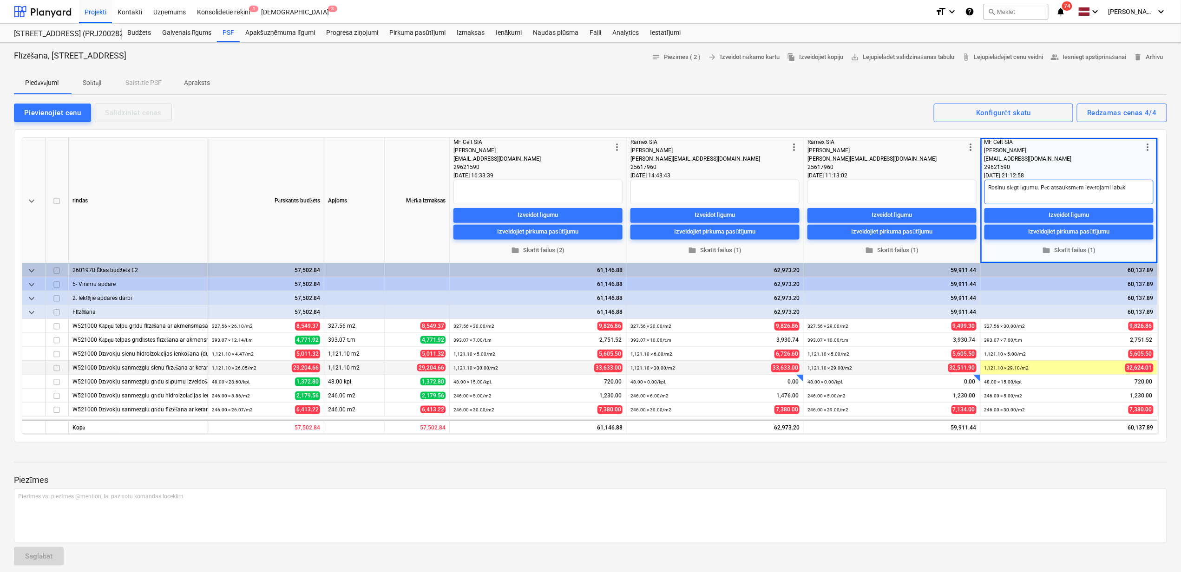
type textarea "x"
type textarea "Rosinu slēgt līgumu. Pēc atsauksmēm ievērojami labāki f"
type textarea "x"
type textarea "Rosinu slēgt līgumu. Pēc atsauksmēm ievērojami labāki fl"
type textarea "x"
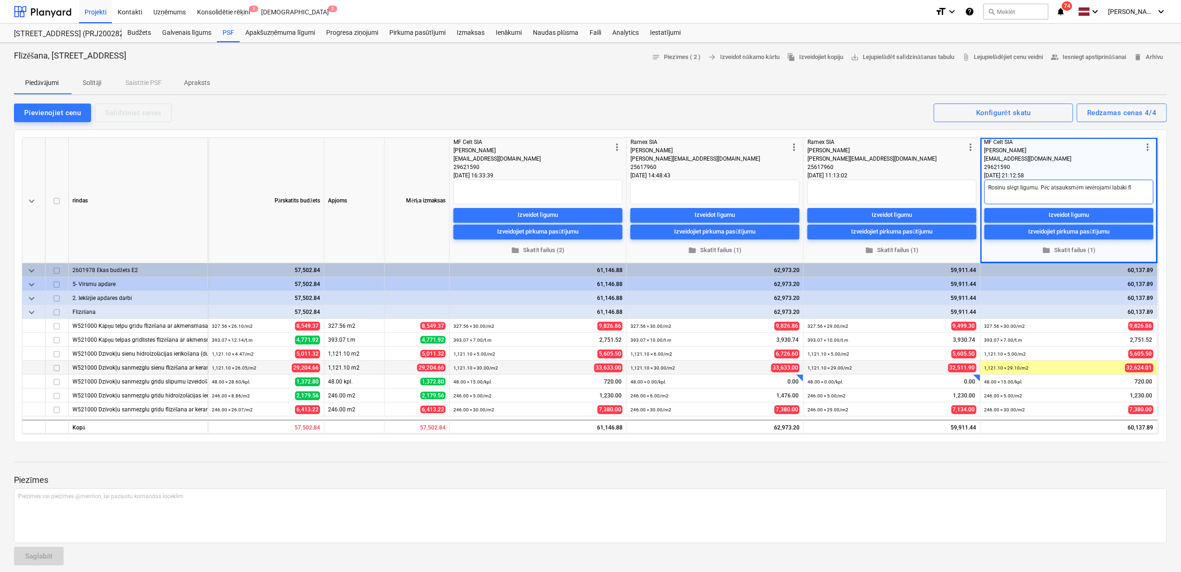
type textarea "Rosinu slēgt līgumu. Pēc atsauksmēm ievērojami labāki flī"
type textarea "x"
type textarea "Rosinu slēgt līgumu. Pēc atsauksmēm ievērojami labāki flīz"
type textarea "x"
type textarea "Rosinu slēgt līgumu. Pēc atsauksmēm ievērojami labāki flīzē"
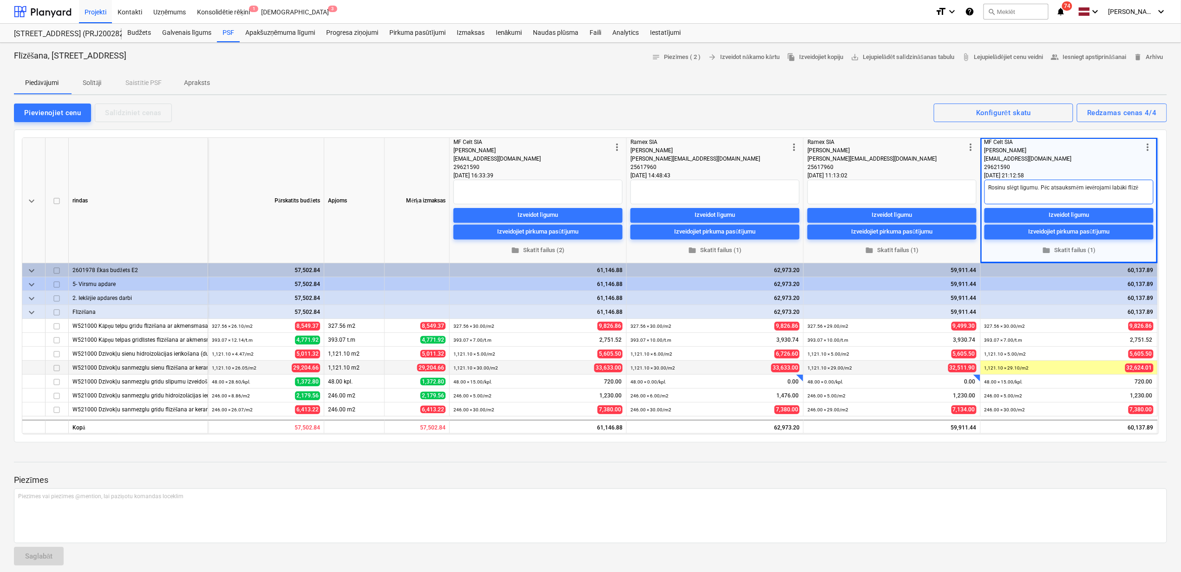
type textarea "x"
type textarea "Rosinu slēgt līgumu. Pēc atsauksmēm ievērojami labāki flīzēt"
type textarea "x"
type textarea "Rosinu slēgt līgumu. Pēc atsauksmēm ievērojami labāki flīzētā"
type textarea "x"
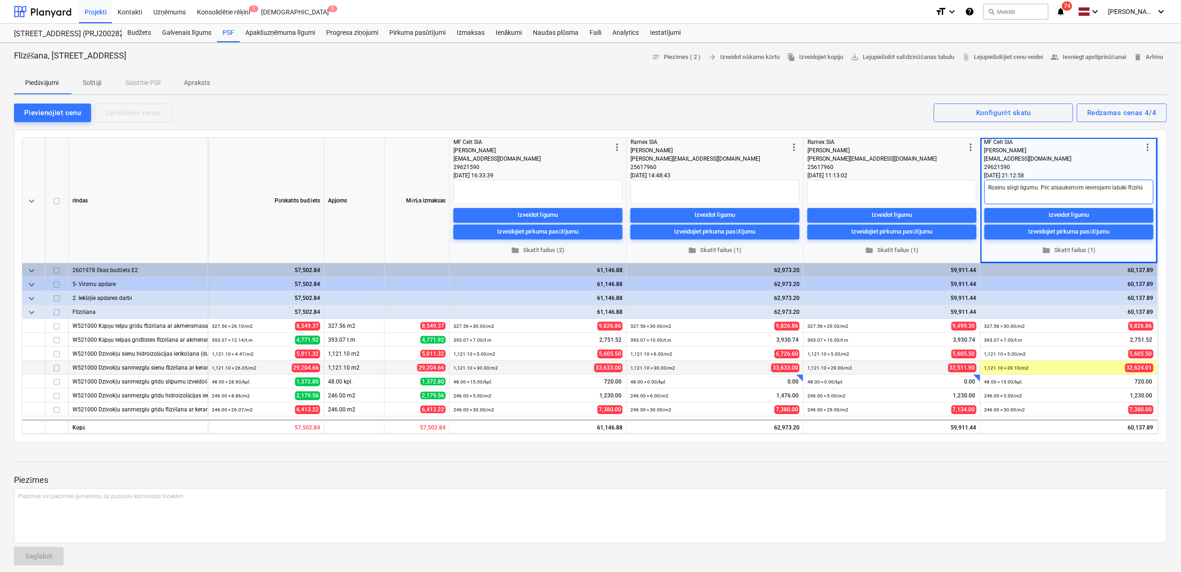
type textarea "Rosinu slēgt līgumu. Pēc atsauksmēm ievērojami labāki flīzētāj"
type textarea "x"
type textarea "Rosinu slēgt līgumu. Pēc atsauksmēm ievērojami labāki flīzētāji"
type textarea "x"
type textarea "Rosinu slēgt līgumu. Pēc atsauksmēm ievērojami labāki flīzētāji"
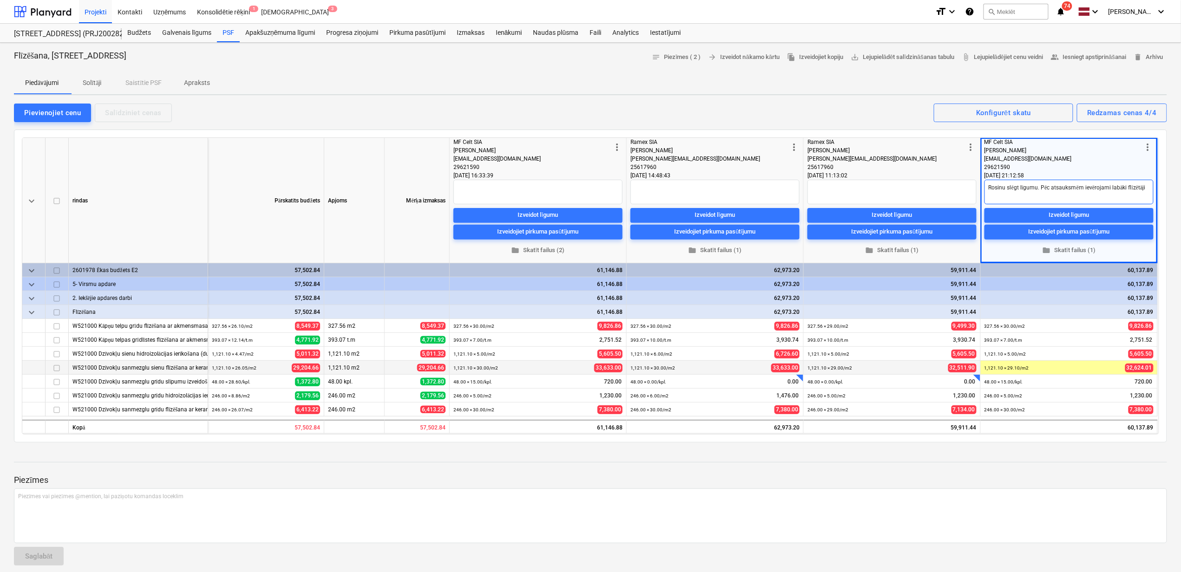
type textarea "x"
type textarea "Rosinu slēgt līgumu. Pēc atsauksmēm ievērojami labāki flīzētāji p"
type textarea "x"
type textarea "Rosinu slēgt līgumu. Pēc atsauksmēm ievērojami labāki flīzētāji pa"
type textarea "x"
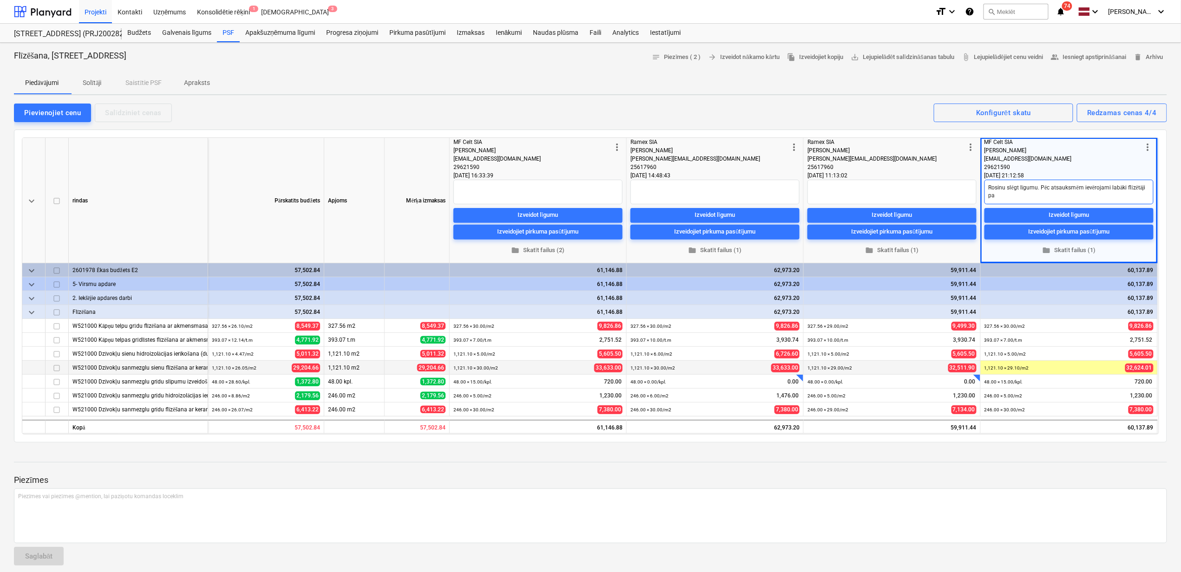
type textarea "Rosinu slēgt līgumu. Pēc atsauksmēm ievērojami labāki flīzētāji par"
type textarea "x"
type textarea "Rosinu slēgt līgumu. Pēc atsauksmēm ievērojami labāki flīzētāji par"
type textarea "x"
type textarea "Rosinu slēgt līgumu. Pēc atsauksmēm ievērojami labāki flīzētāji par R"
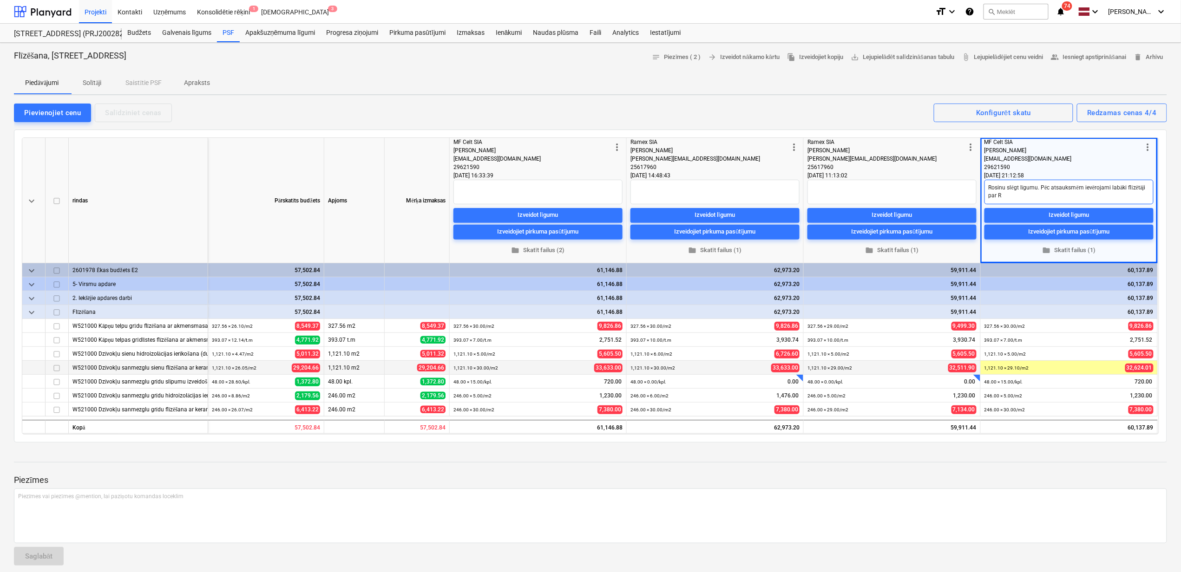
type textarea "x"
type textarea "Rosinu slēgt līgumu. Pēc atsauksmēm ievērojami labāki flīzētāji par [PERSON_NAM…"
type textarea "x"
type textarea "Rosinu slēgt līgumu. Pēc atsauksmēm ievērojami labāki flīzētāji par [PERSON_NAM…"
type textarea "x"
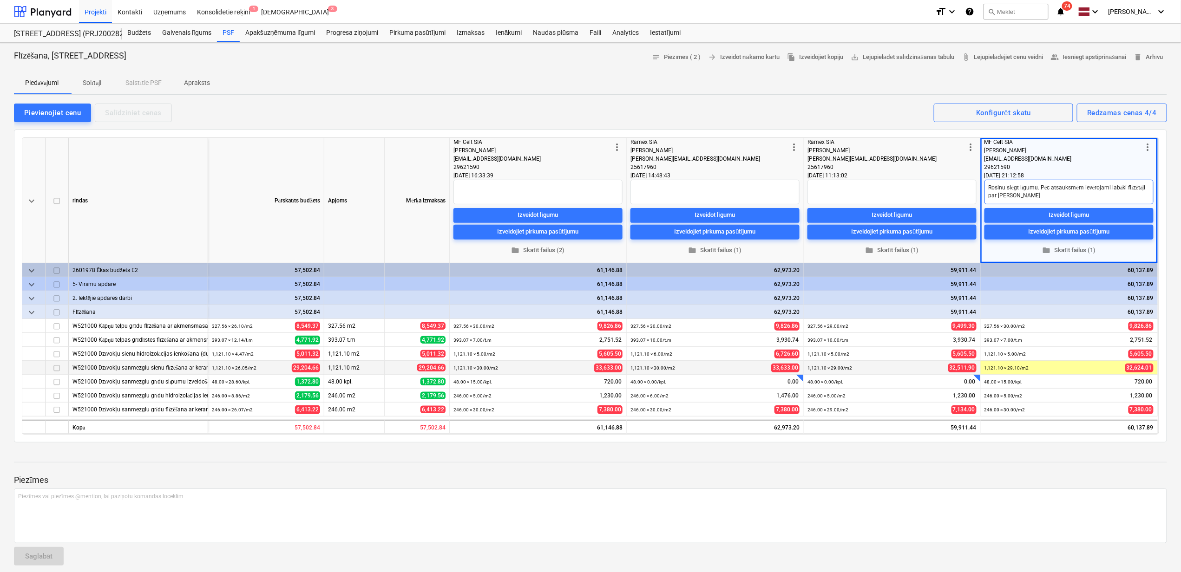
type textarea "Rosinu slēgt līgumu. Pēc atsauksmēm ievērojami labāki flīzētāji par [PERSON_NAM…"
type textarea "x"
type textarea "Rosinu slēgt līgumu. Pēc atsauksmēm ievērojami labāki flīzētāji par [PERSON_NAM…"
type textarea "x"
click at [1092, 58] on span "people_alt Iesniegt apstiprināšanai" at bounding box center [1089, 57] width 76 height 11
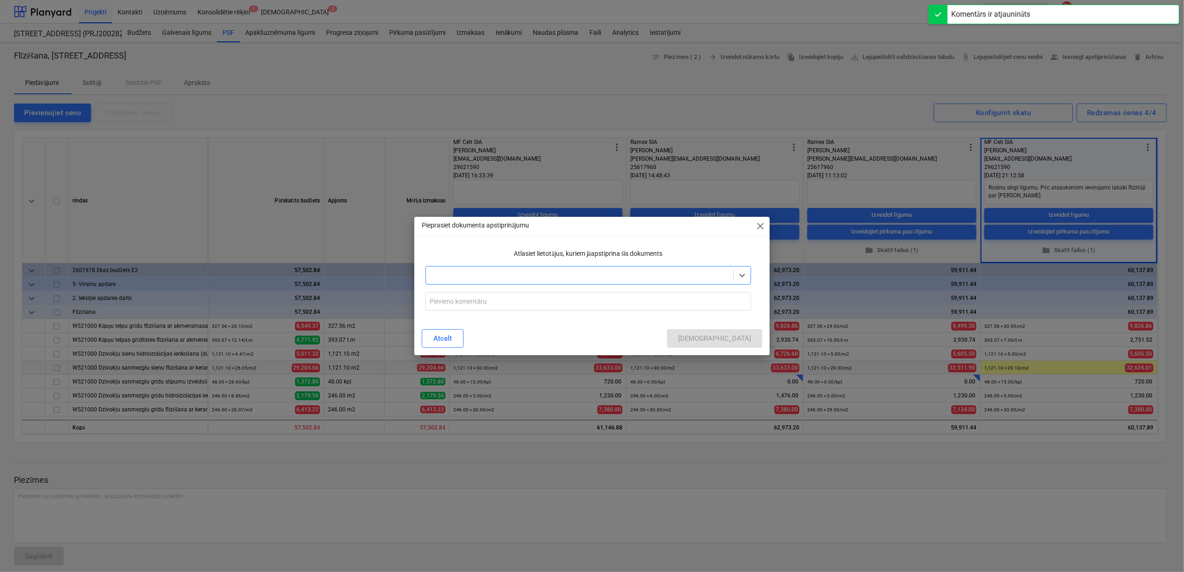
click at [595, 276] on div at bounding box center [580, 275] width 298 height 9
click at [567, 296] on div "[PERSON_NAME]" at bounding box center [589, 297] width 326 height 15
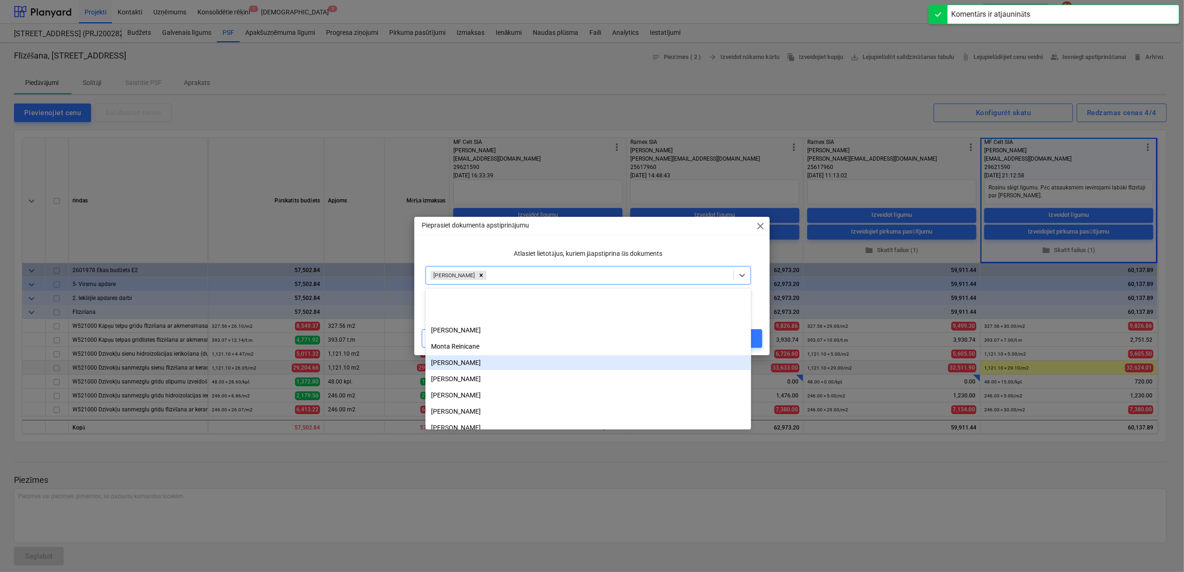
scroll to position [65, 0]
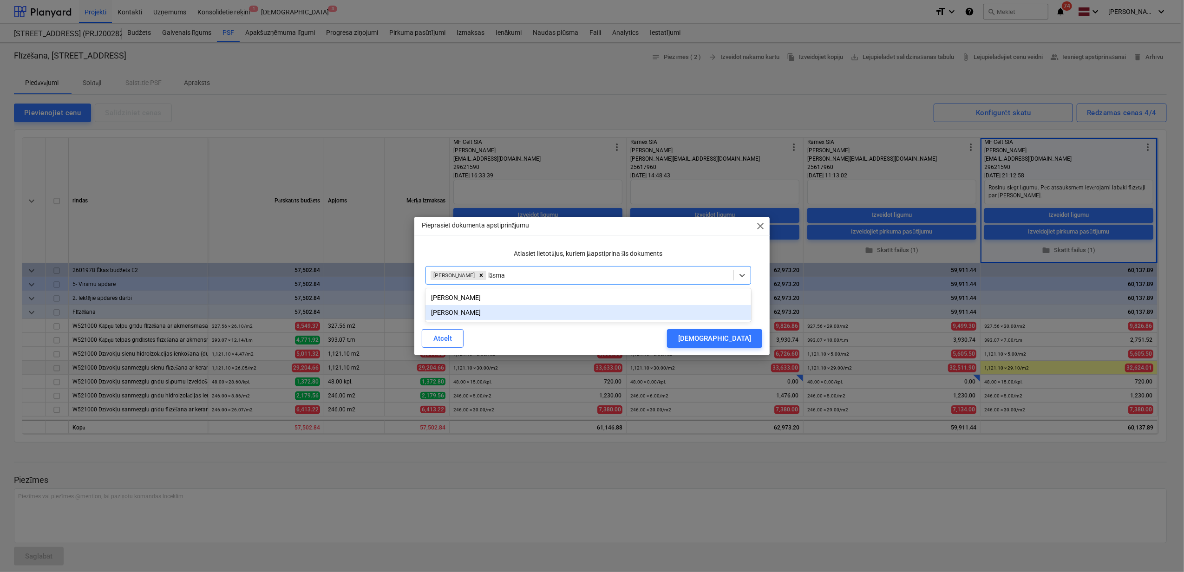
click at [471, 311] on div "[PERSON_NAME]" at bounding box center [589, 312] width 326 height 15
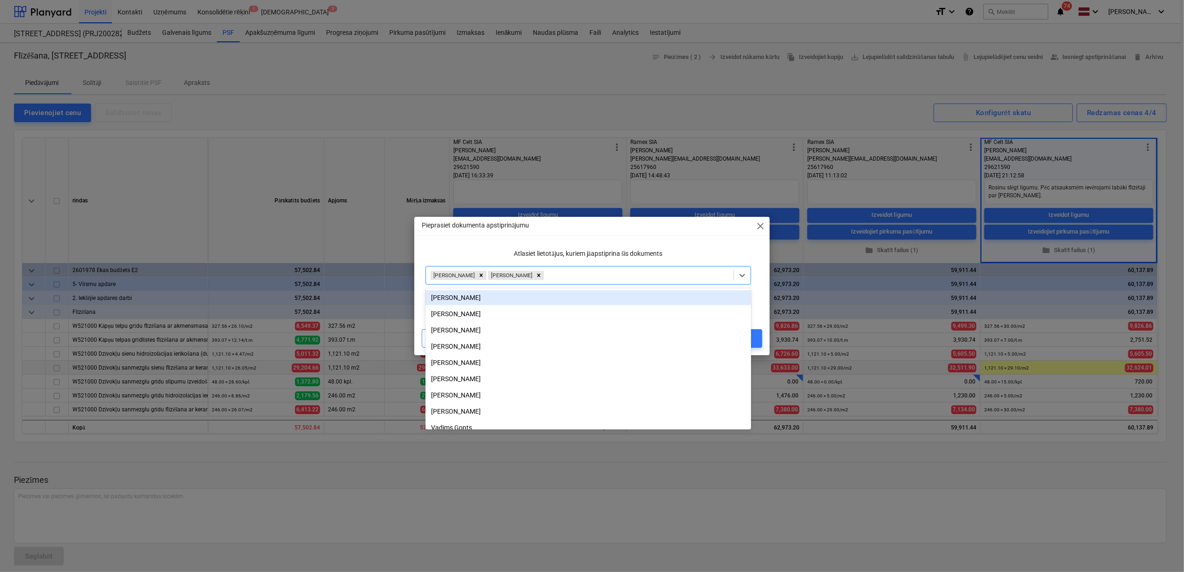
click at [677, 230] on div "Pieprasiet dokumenta apstiprinājumu close" at bounding box center [591, 226] width 355 height 19
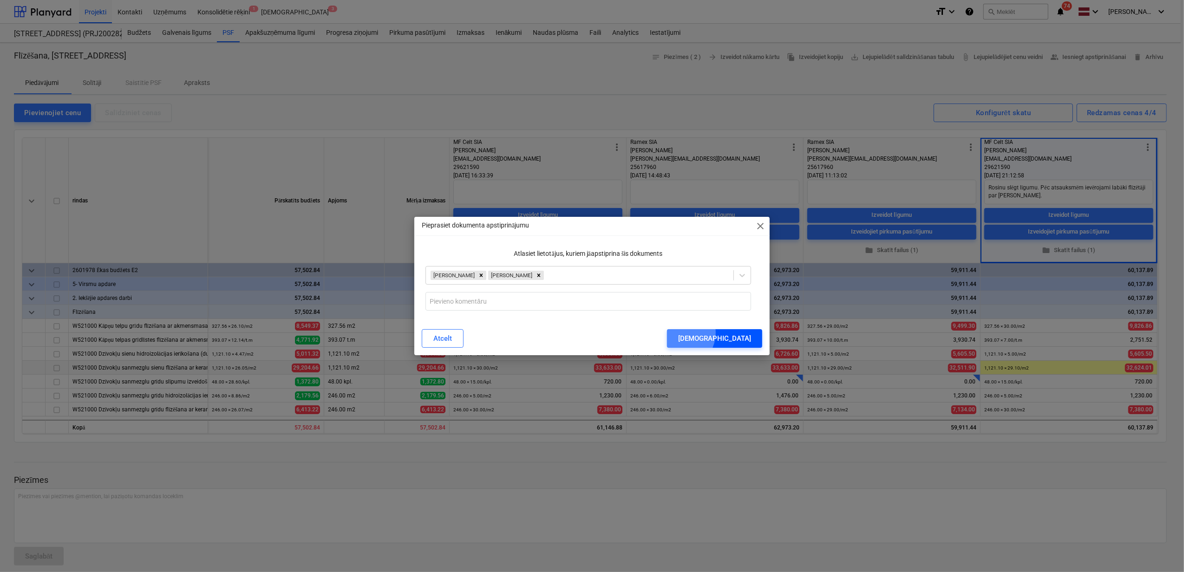
click at [730, 333] on div "[DEMOGRAPHIC_DATA]" at bounding box center [714, 339] width 73 height 12
